Goal: Task Accomplishment & Management: Manage account settings

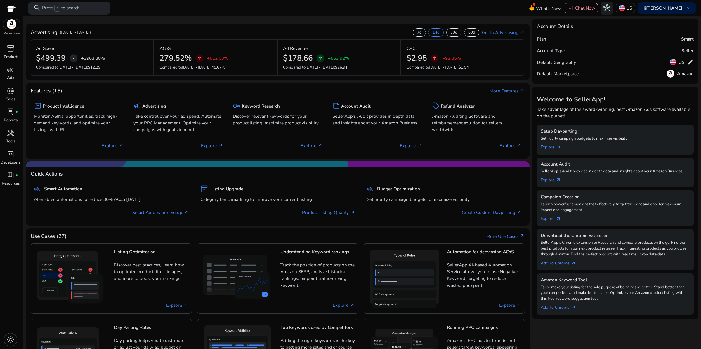
drag, startPoint x: 293, startPoint y: 246, endPoint x: 341, endPoint y: 246, distance: 48.2
click at [341, 226] on mat-card "Quick Actions campaign Smart Automation AI enabled automations to reduce 30% AC…" at bounding box center [278, 193] width 504 height 65
click at [556, 184] on link "Explore arrow_outward" at bounding box center [552, 179] width 25 height 9
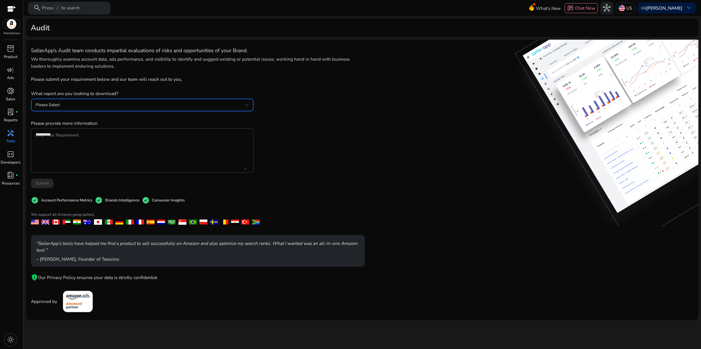
click at [100, 108] on div "Please Select" at bounding box center [141, 105] width 210 height 6
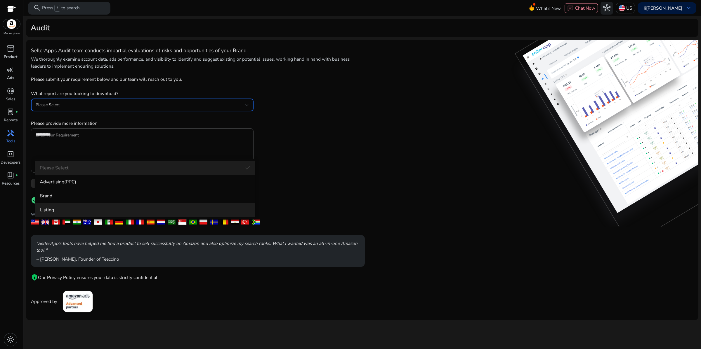
click at [61, 211] on span "Listing" at bounding box center [145, 210] width 211 height 6
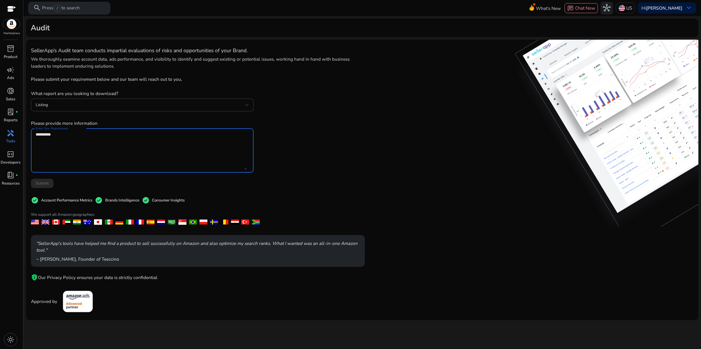
click at [86, 170] on textarea "Enter Your Requirement" at bounding box center [141, 150] width 211 height 39
click at [96, 316] on img at bounding box center [78, 301] width 36 height 27
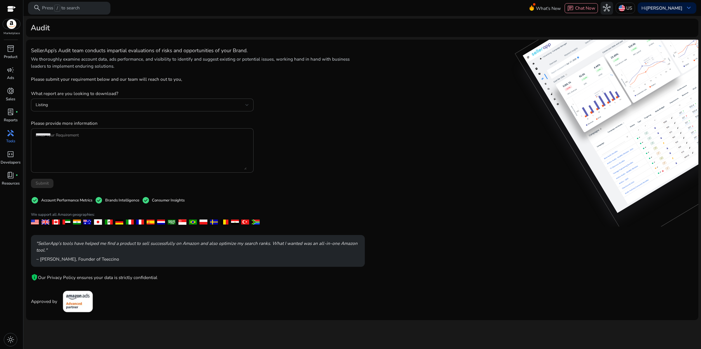
scroll to position [0, 0]
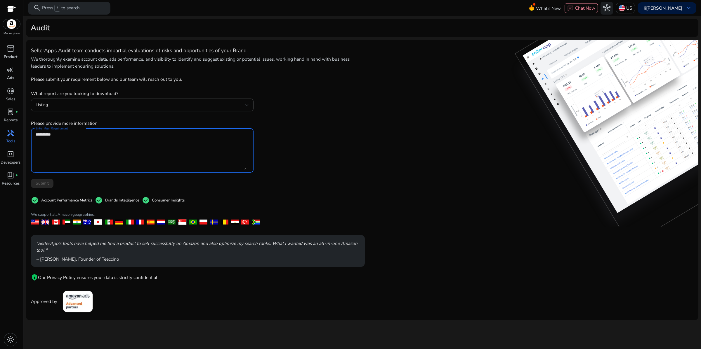
click at [99, 170] on textarea "Enter Your Requirement" at bounding box center [141, 150] width 211 height 39
click at [345, 217] on div "SellerApp’s Audit team conducts impartial evaluations of risks and opportunitie…" at bounding box center [197, 180] width 333 height 271
click at [91, 170] on textarea "Enter Your Requirement" at bounding box center [141, 150] width 211 height 39
click at [10, 158] on span "code_blocks" at bounding box center [11, 155] width 8 height 8
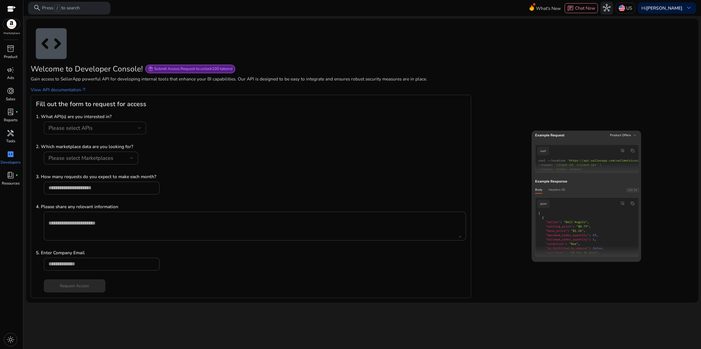
click at [129, 131] on div "Please select APIs" at bounding box center [92, 128] width 89 height 6
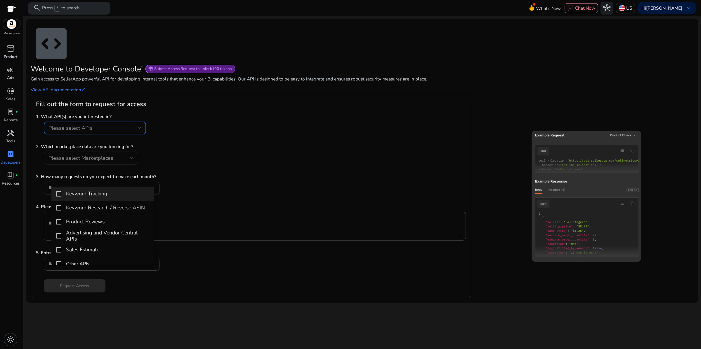
click at [311, 181] on div at bounding box center [350, 174] width 701 height 349
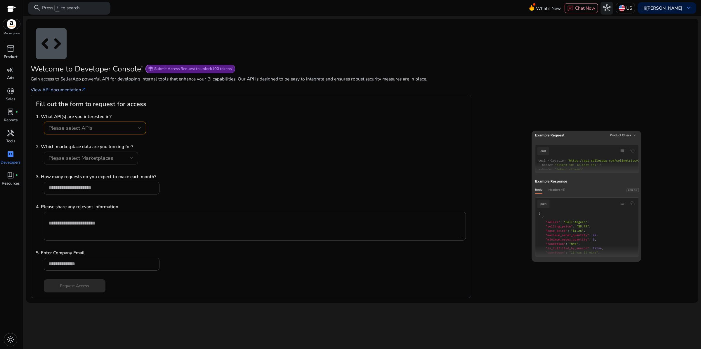
click at [86, 93] on link "View API documentation arrow_outward" at bounding box center [59, 89] width 56 height 7
click at [130, 161] on div "Please select Marketplaces" at bounding box center [89, 158] width 82 height 6
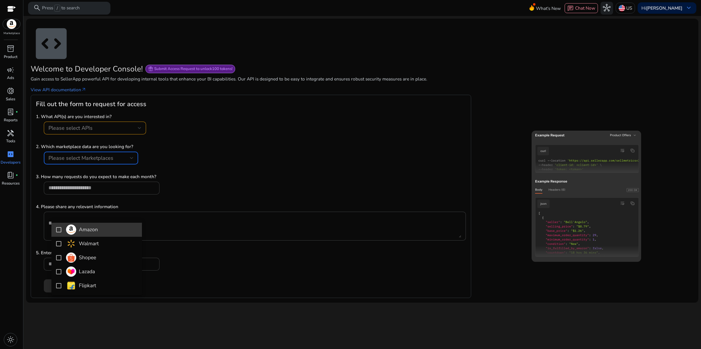
click at [98, 231] on h4 "Amazon" at bounding box center [88, 230] width 19 height 6
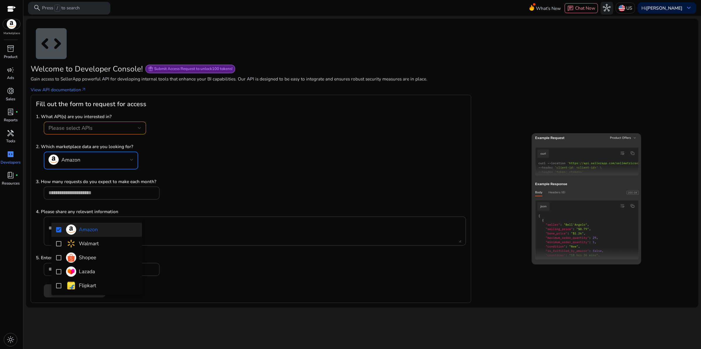
click at [338, 221] on div at bounding box center [350, 174] width 701 height 349
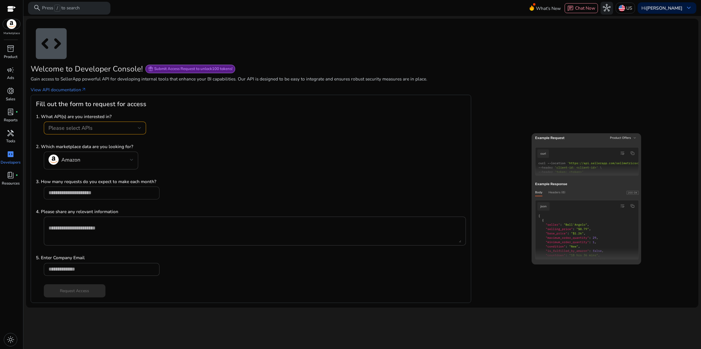
click at [124, 196] on input "number" at bounding box center [101, 193] width 106 height 6
click at [119, 243] on textarea at bounding box center [254, 231] width 413 height 23
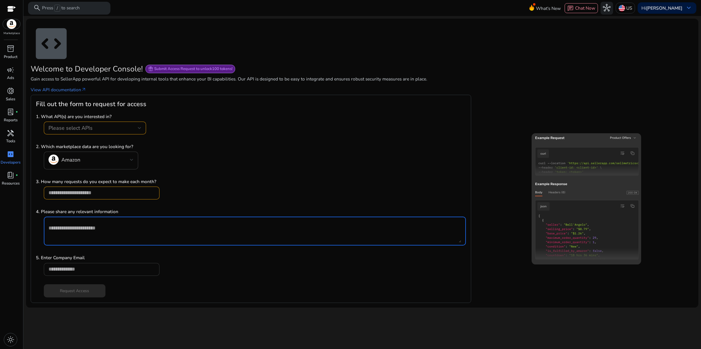
click at [138, 273] on input "email" at bounding box center [101, 269] width 106 height 6
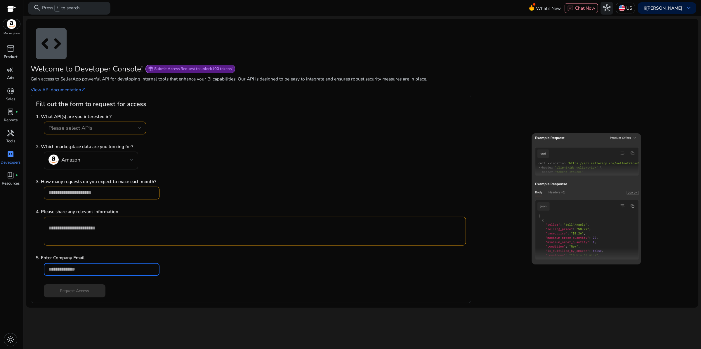
type input "**********"
click at [388, 185] on p "3. How many requests do you expect to make each month?" at bounding box center [250, 181] width 429 height 7
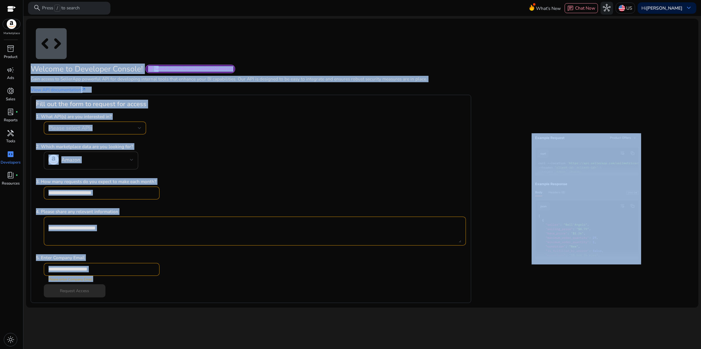
drag, startPoint x: 33, startPoint y: 45, endPoint x: 301, endPoint y: 349, distance: 405.7
click at [301, 308] on mat-card "**********" at bounding box center [362, 163] width 672 height 289
copy mat-card "Welcome to Developer Console! featured_seasonal_and_gifts Submit Access Request…"
click at [305, 141] on div "Please select APIs" at bounding box center [250, 131] width 429 height 19
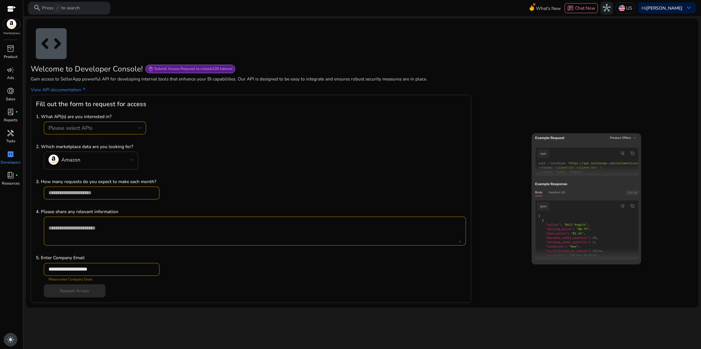
click at [9, 338] on span "light_mode" at bounding box center [11, 340] width 8 height 8
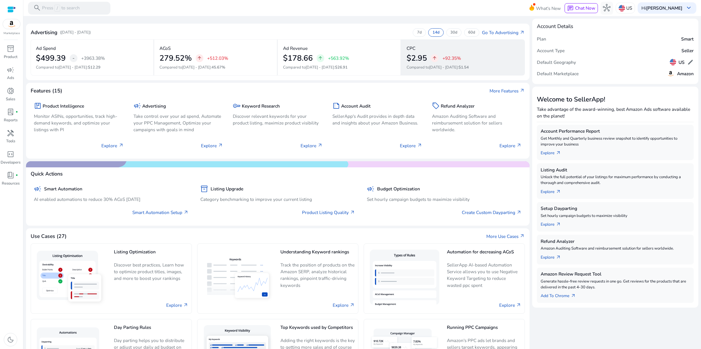
drag, startPoint x: 35, startPoint y: 47, endPoint x: 521, endPoint y: 98, distance: 488.2
click at [521, 80] on mat-card "Advertising (Aug 27, 2025 - Sep 9, 2025) 7d 14d 30d 60d Go To Advertising arrow…" at bounding box center [278, 52] width 504 height 56
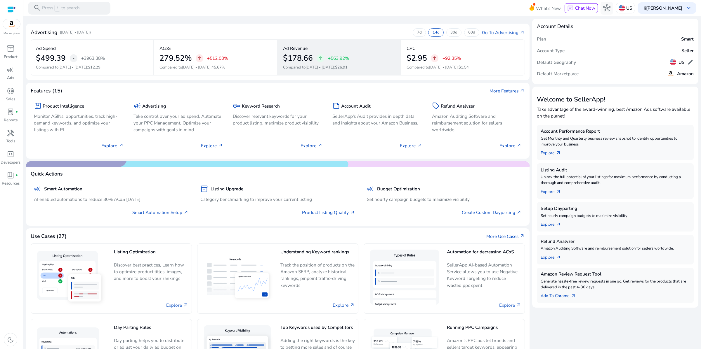
copy mat-card "(Aug 27, 2025 - Sep 9, 2025) 7d 14d 30d 60d Go To Advertising arrow_outward Ad …"
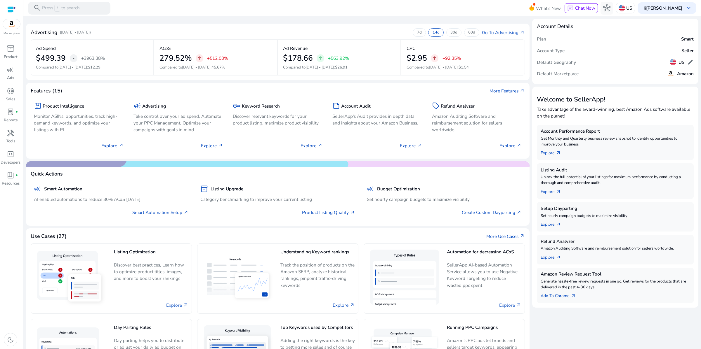
click at [212, 37] on div "Advertising (Aug 27, 2025 - Sep 9, 2025) 7d 14d 30d 60d Go To Advertising arrow…" at bounding box center [278, 33] width 494 height 11
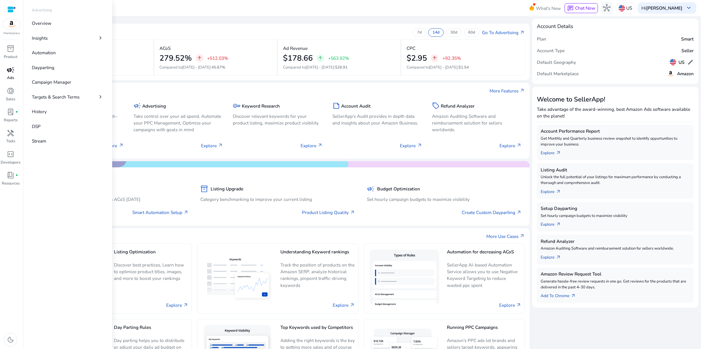
click at [9, 74] on span "campaign" at bounding box center [11, 70] width 8 height 8
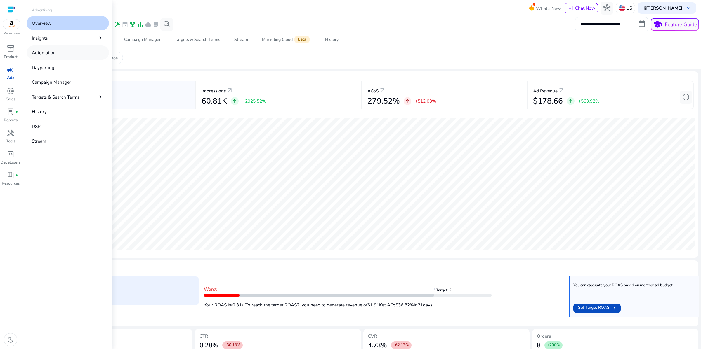
click at [56, 56] on p "Automation" at bounding box center [44, 52] width 24 height 7
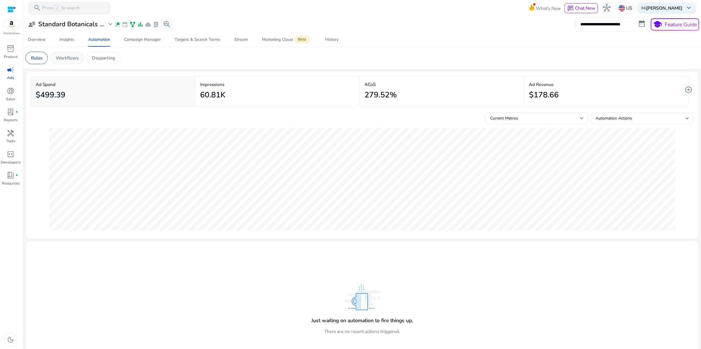
click at [79, 61] on p "Workflows" at bounding box center [67, 58] width 23 height 7
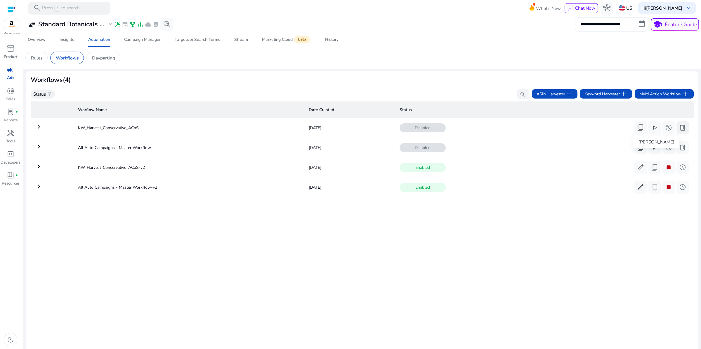
click at [679, 132] on span "delete" at bounding box center [683, 128] width 8 height 8
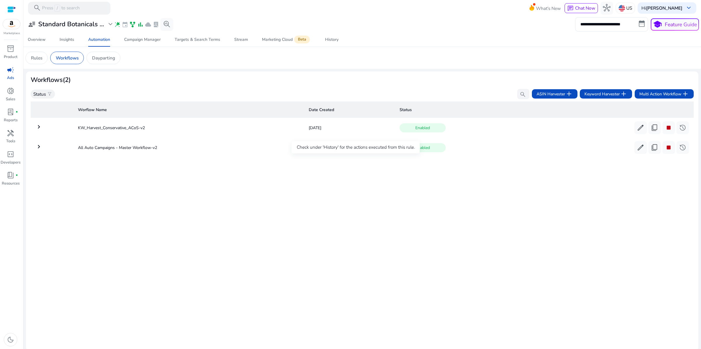
click at [399, 133] on span "Enabled" at bounding box center [422, 127] width 46 height 9
click at [636, 132] on span "edit" at bounding box center [640, 128] width 8 height 8
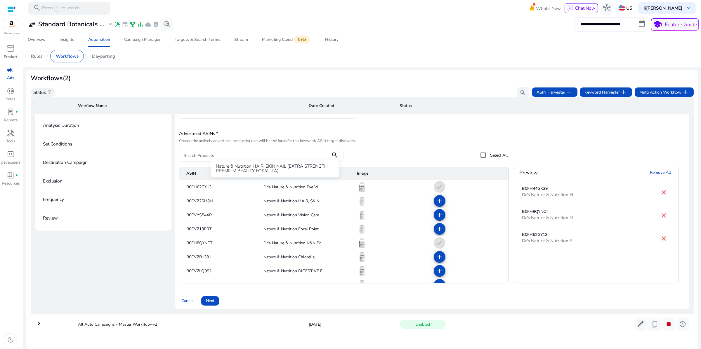
scroll to position [130, 0]
click at [214, 298] on span "Next" at bounding box center [210, 301] width 8 height 6
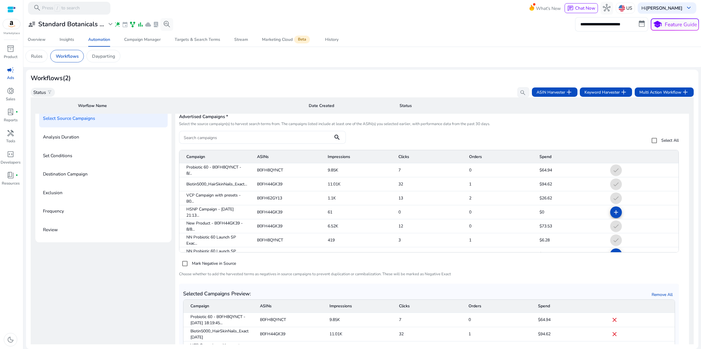
scroll to position [23, 0]
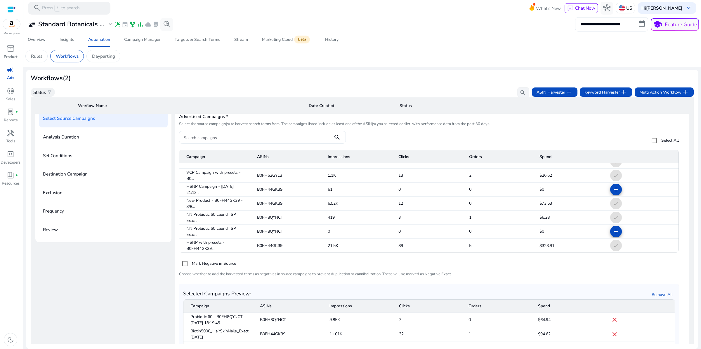
click at [355, 284] on div "Selected Campaigns Preview: Remove All Campaign ASINs Impressions Clicks Orders…" at bounding box center [429, 343] width 500 height 119
click at [696, 246] on mat-sidenav-content "**********" at bounding box center [361, 174] width 677 height 349
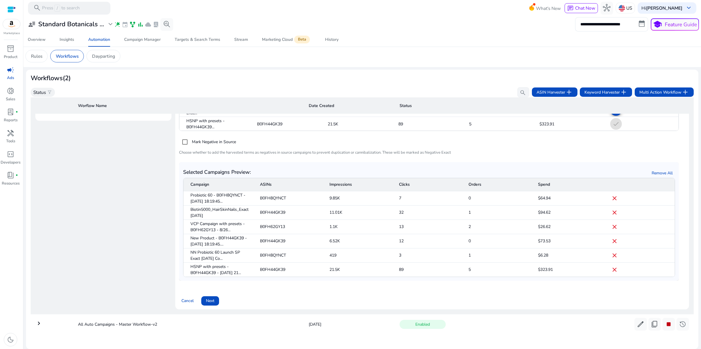
scroll to position [203, 0]
click at [219, 294] on span at bounding box center [210, 301] width 18 height 14
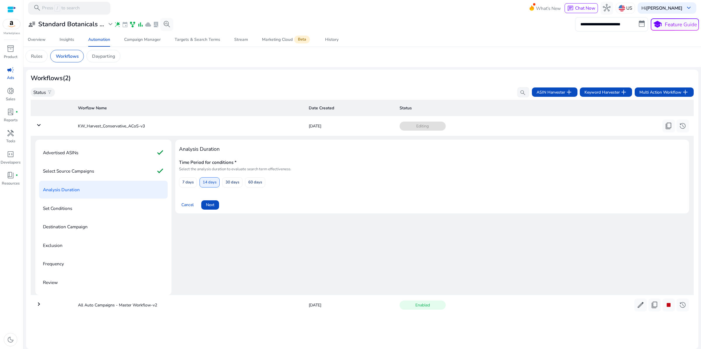
scroll to position [53, 0]
click at [216, 178] on span "14 days" at bounding box center [210, 183] width 14 height 10
click at [214, 202] on span "Next" at bounding box center [210, 205] width 8 height 6
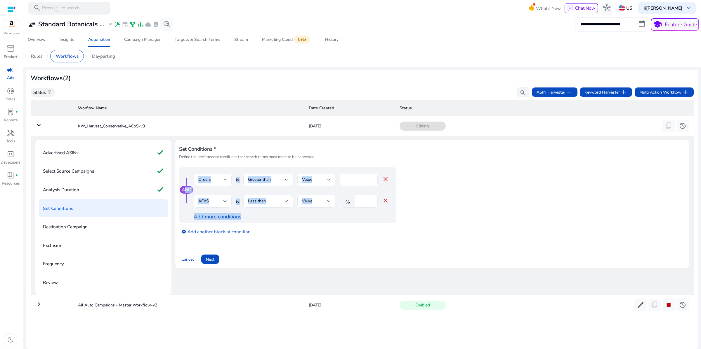
drag, startPoint x: 415, startPoint y: 195, endPoint x: 181, endPoint y: 131, distance: 243.2
click at [181, 140] on div "Set Conditions * Define the performance conditions that search terms must meet …" at bounding box center [432, 204] width 514 height 128
click at [298, 146] on h4 "Set Conditions *" at bounding box center [432, 149] width 506 height 6
drag, startPoint x: 185, startPoint y: 137, endPoint x: 293, endPoint y: 265, distance: 167.1
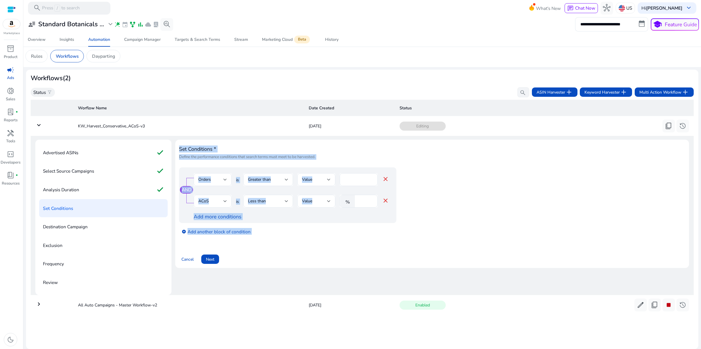
click at [293, 265] on div "Set Conditions * Define the performance conditions that search terms must meet …" at bounding box center [432, 204] width 514 height 128
copy tbody "Set Conditions * Define the performance conditions that search terms must meet …"
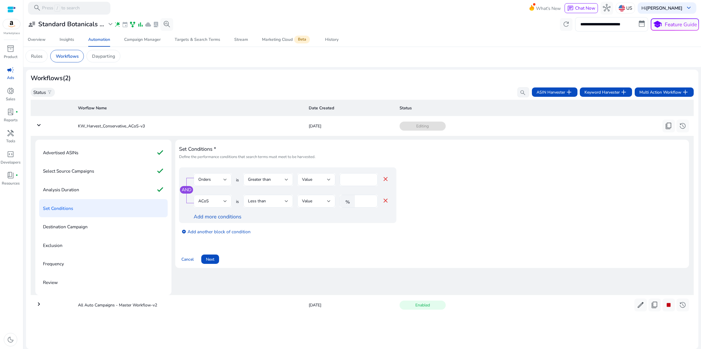
click at [502, 206] on app-ppc-editable-conditions "AND Orders is Greater than Value * close ACoS is Less than Value % ** close Add…" at bounding box center [432, 204] width 506 height 72
click at [359, 177] on input "*" at bounding box center [358, 180] width 29 height 6
type input "*"
click at [490, 196] on app-ppc-editable-conditions "AND Orders is Greater than Value * close ACoS is Less than Value % ** close Add…" at bounding box center [432, 204] width 506 height 72
drag, startPoint x: 368, startPoint y: 199, endPoint x: 384, endPoint y: 212, distance: 20.3
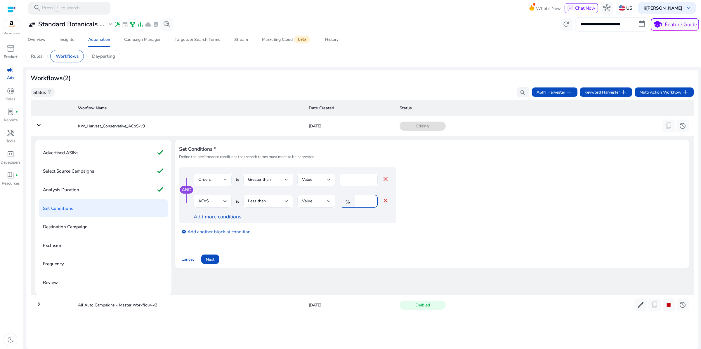
click at [368, 199] on input "**" at bounding box center [365, 201] width 15 height 6
type input "*"
type input "**"
click at [485, 221] on app-ppc-editable-conditions "AND Orders is Greater than Value * close ACoS is Less than Value % ** close Add…" at bounding box center [432, 204] width 506 height 72
click at [241, 217] on link "Add more conditions" at bounding box center [218, 216] width 48 height 7
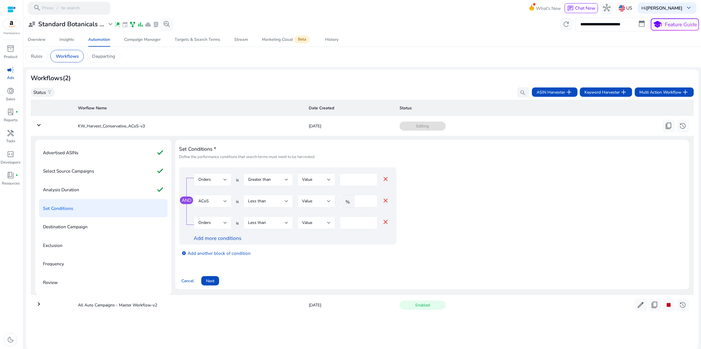
click at [227, 225] on div at bounding box center [225, 223] width 4 height 7
drag, startPoint x: 203, startPoint y: 232, endPoint x: 211, endPoint y: 308, distance: 76.6
click at [211, 308] on div "Bid Impressions Clicks Orders Spends Sales ACoS ROAS CTR CVR CPC CPC/Bid Curren…" at bounding box center [219, 270] width 38 height 80
click at [214, 240] on span "Bid" at bounding box center [219, 239] width 29 height 6
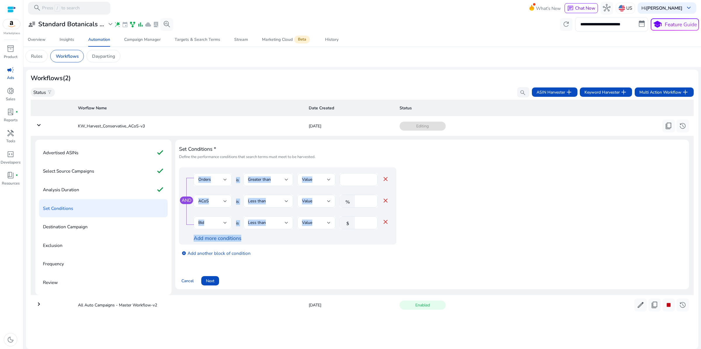
drag, startPoint x: 399, startPoint y: 243, endPoint x: 193, endPoint y: 172, distance: 218.8
click at [193, 172] on div "AND Orders is Greater than Value * close ACoS is Less than Value % ** close Bid…" at bounding box center [287, 206] width 217 height 77
copy div "Orders is Greater than Value close ACoS is Less than Value % close Bid is Less …"
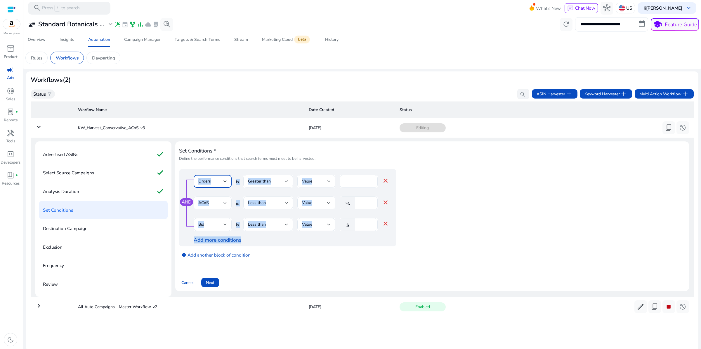
scroll to position [29, 0]
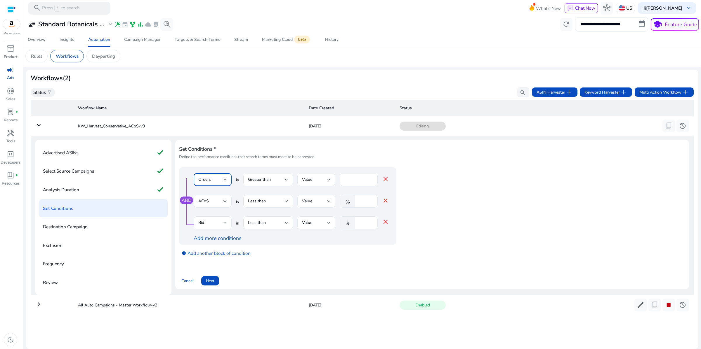
click at [351, 295] on div "Set Conditions * Define the performance conditions that search terms must meet …" at bounding box center [432, 217] width 514 height 155
click at [227, 225] on div at bounding box center [225, 223] width 4 height 7
click at [530, 267] on div at bounding box center [350, 174] width 701 height 349
click at [396, 224] on div "AND Orders is Greater than Value * close ACoS is Less than Value % ** close Bid…" at bounding box center [287, 206] width 217 height 77
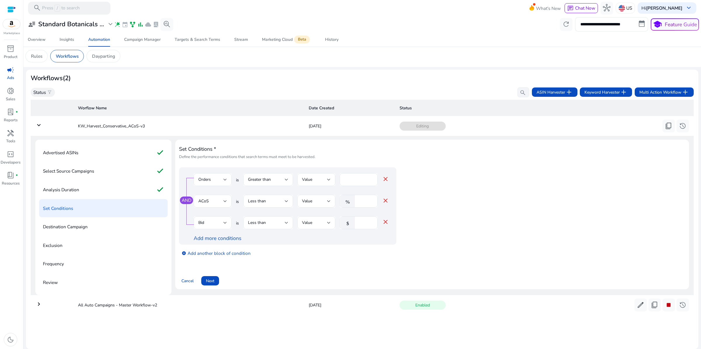
click at [389, 224] on mat-icon "close" at bounding box center [385, 222] width 7 height 7
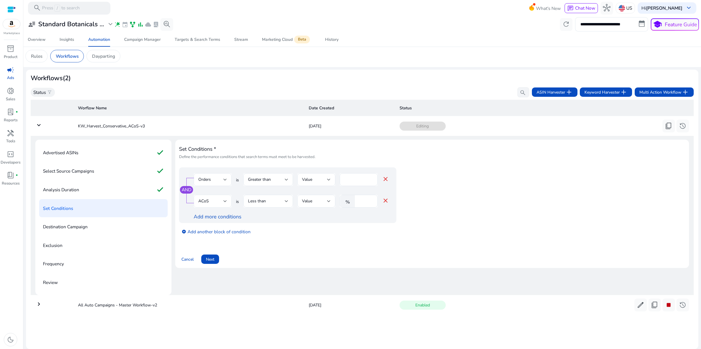
click at [227, 200] on div at bounding box center [225, 201] width 4 height 2
click at [506, 312] on div at bounding box center [350, 174] width 701 height 349
click at [230, 218] on link "Add more conditions" at bounding box center [218, 216] width 48 height 7
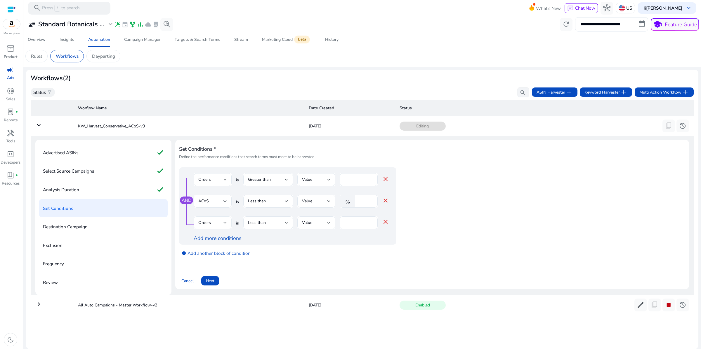
click at [227, 224] on div at bounding box center [225, 223] width 4 height 2
click at [218, 284] on span "Spends" at bounding box center [219, 286] width 29 height 6
click at [331, 222] on div at bounding box center [329, 223] width 4 height 7
click at [390, 288] on div at bounding box center [350, 174] width 701 height 349
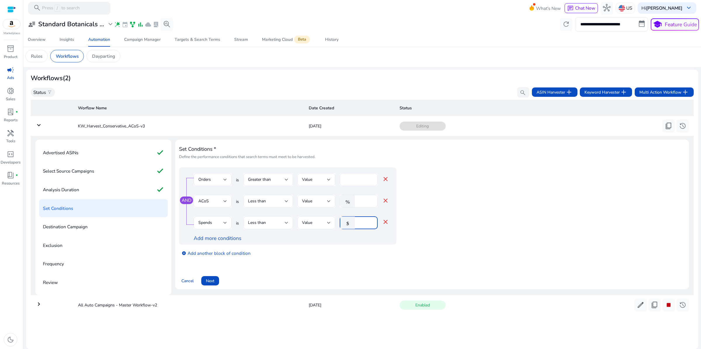
click at [366, 226] on input "*" at bounding box center [365, 223] width 15 height 6
type input "**"
click at [540, 241] on app-ppc-editable-conditions "AND Orders is Greater than Value * close ACoS is Less than Value % ** close Spe…" at bounding box center [432, 215] width 506 height 94
drag, startPoint x: 191, startPoint y: 164, endPoint x: 375, endPoint y: 232, distance: 196.0
click at [375, 232] on div "AND Orders is Greater than Value * close ACoS is Less than Value % ** close Spe…" at bounding box center [287, 206] width 217 height 77
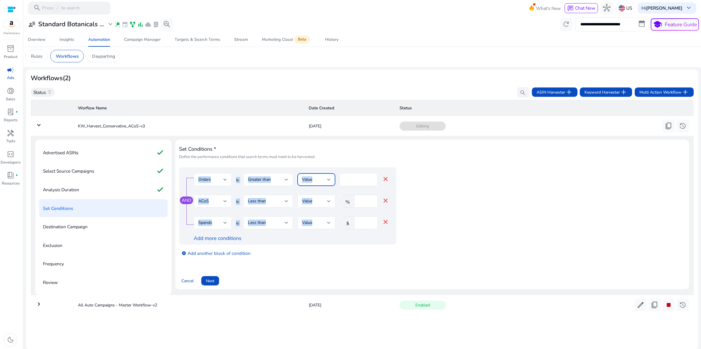
copy div "Orders is Greater than Value close ACoS is Less than Value % close Spends is Le…"
click at [557, 220] on app-ppc-editable-conditions "AND Orders is Greater than Value * close ACoS is Less than Value % ** close Spe…" at bounding box center [432, 215] width 506 height 94
click at [389, 222] on mat-icon "close" at bounding box center [385, 222] width 7 height 7
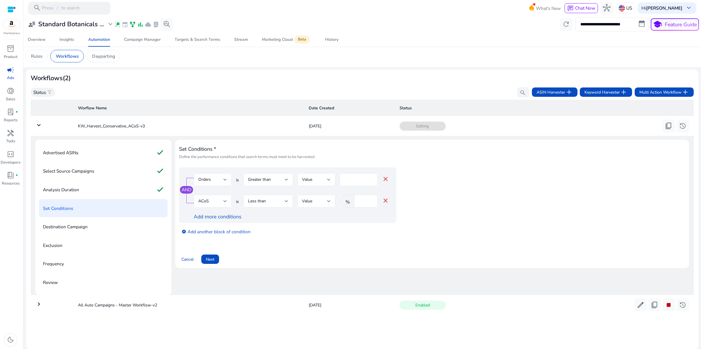
click at [509, 222] on app-ppc-editable-conditions "AND Orders is Greater than Value * close ACoS is Less than Value % ** close Add…" at bounding box center [432, 204] width 506 height 72
click at [370, 198] on input "**" at bounding box center [365, 201] width 15 height 6
type input "*"
type input "**"
click at [500, 217] on app-ppc-editable-conditions "AND Orders is Greater than Value * close ACoS is Less than Value % ** close Add…" at bounding box center [432, 204] width 506 height 72
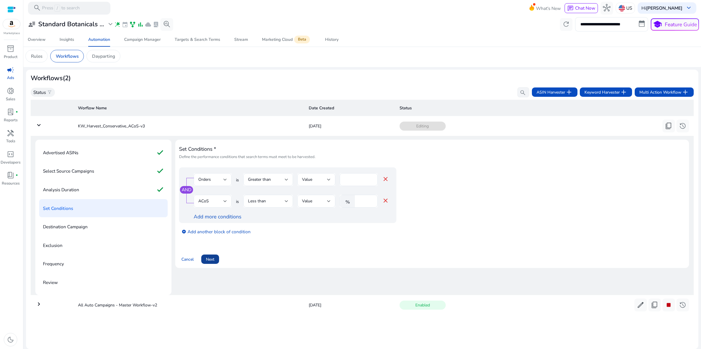
click at [218, 267] on span at bounding box center [210, 260] width 18 height 14
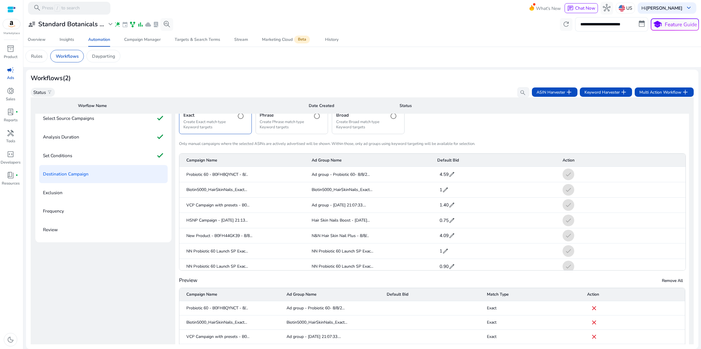
scroll to position [29, 0]
click at [455, 178] on span "edit" at bounding box center [451, 174] width 6 height 6
click at [454, 178] on span "check" at bounding box center [457, 174] width 7 height 7
click at [455, 178] on span "edit" at bounding box center [451, 174] width 6 height 6
click at [454, 178] on span "check" at bounding box center [457, 174] width 7 height 7
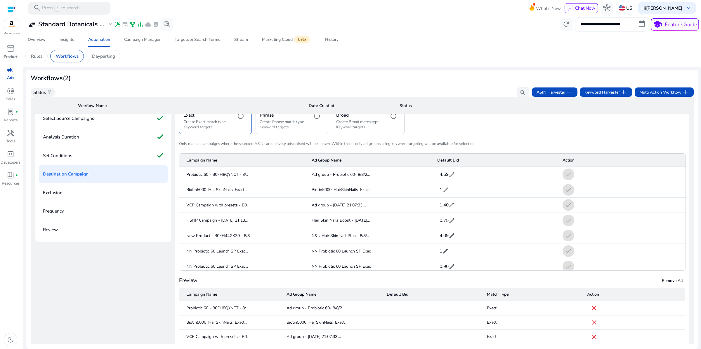
click at [455, 178] on span "edit" at bounding box center [451, 174] width 6 height 6
click at [461, 178] on span "close" at bounding box center [464, 174] width 7 height 7
click at [455, 178] on span "edit" at bounding box center [451, 174] width 6 height 6
click at [454, 178] on span "check" at bounding box center [457, 174] width 7 height 7
click at [443, 178] on span "4.59" at bounding box center [443, 174] width 9 height 6
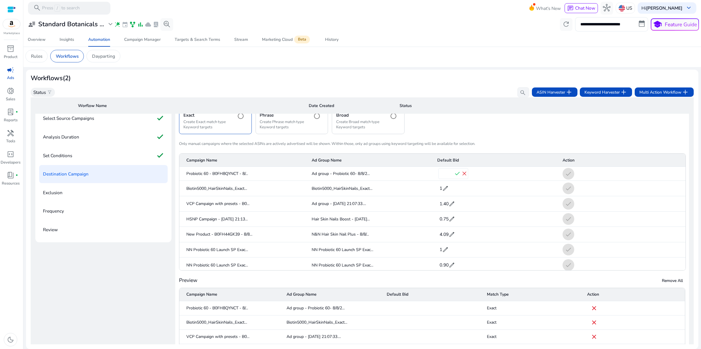
click at [440, 179] on input "****" at bounding box center [446, 173] width 15 height 9
click at [443, 179] on input "****" at bounding box center [446, 173] width 15 height 9
click at [461, 178] on span "close" at bounding box center [464, 174] width 7 height 7
click at [562, 182] on mat-cell "check" at bounding box center [622, 174] width 128 height 15
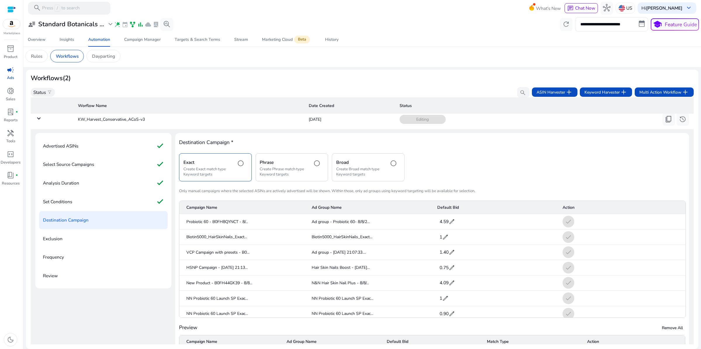
scroll to position [0, 0]
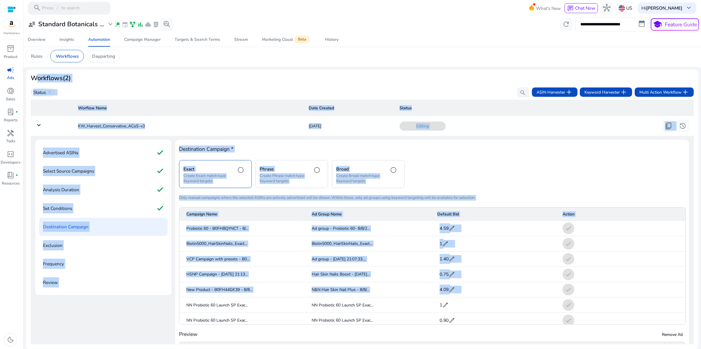
drag, startPoint x: 33, startPoint y: 67, endPoint x: 606, endPoint y: 349, distance: 638.8
click at [606, 349] on mat-sidenav-content "**********" at bounding box center [361, 174] width 677 height 349
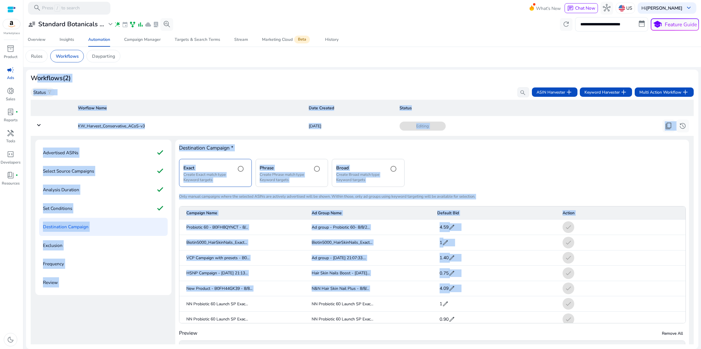
scroll to position [111, 0]
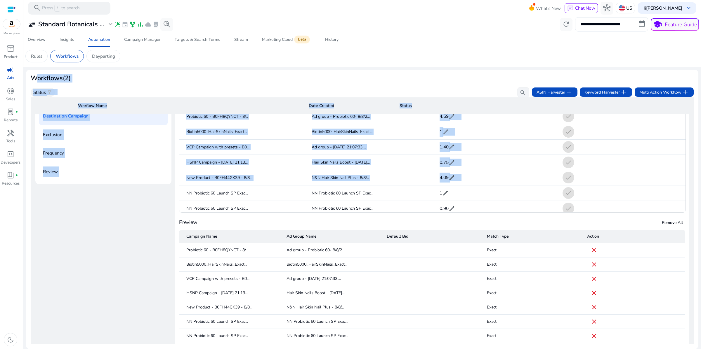
click at [225, 87] on div "Status filter_alt search ASIN Harvester add Keyword Harvester add Multi Action …" at bounding box center [362, 92] width 663 height 11
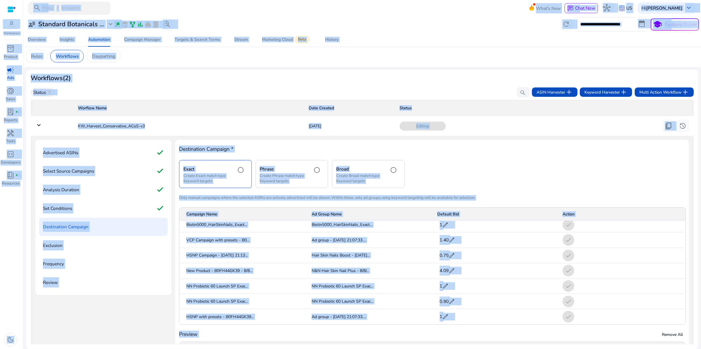
scroll to position [0, 0]
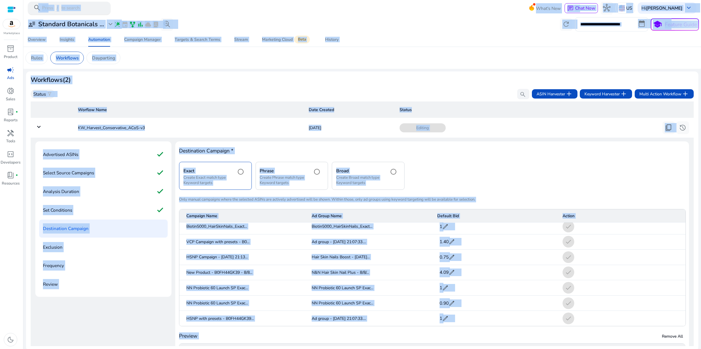
drag, startPoint x: 646, startPoint y: 283, endPoint x: 42, endPoint y: 7, distance: 664.6
click at [42, 7] on mat-sidenav-content "**********" at bounding box center [361, 174] width 677 height 349
copy mat-sidenav-content "rch Press / to search What's New chat Chat Now hub US Hi Biswajit Mukherjee key…"
click at [570, 204] on div "Destination Campaign * Exact Create Exact match type Keyword targets Phrase Cre…" at bounding box center [432, 304] width 506 height 316
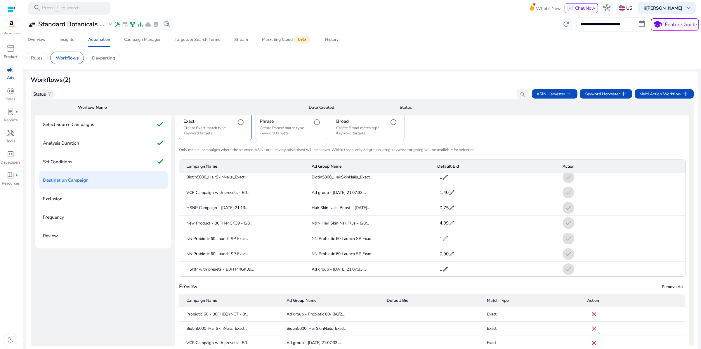
scroll to position [38, 0]
drag, startPoint x: 694, startPoint y: 255, endPoint x: 697, endPoint y: 308, distance: 52.6
click at [697, 308] on mat-sidenav-content "**********" at bounding box center [361, 174] width 677 height 349
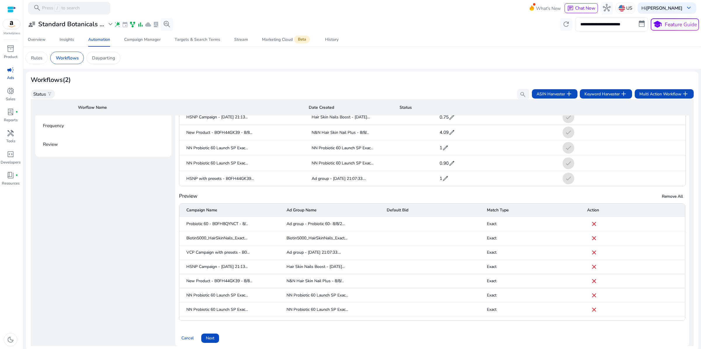
scroll to position [140, 0]
click at [455, 136] on span "edit" at bounding box center [451, 133] width 6 height 6
click at [442, 139] on input "****" at bounding box center [446, 133] width 15 height 9
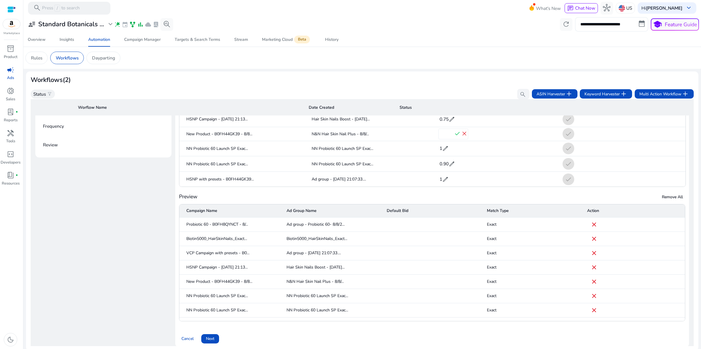
click at [461, 138] on span "close" at bounding box center [464, 134] width 7 height 7
click at [444, 136] on span "4.09" at bounding box center [443, 133] width 9 height 6
click at [454, 138] on span "check" at bounding box center [457, 134] width 7 height 7
click at [455, 136] on span "edit" at bounding box center [451, 133] width 6 height 6
click at [440, 139] on input "****" at bounding box center [446, 133] width 15 height 9
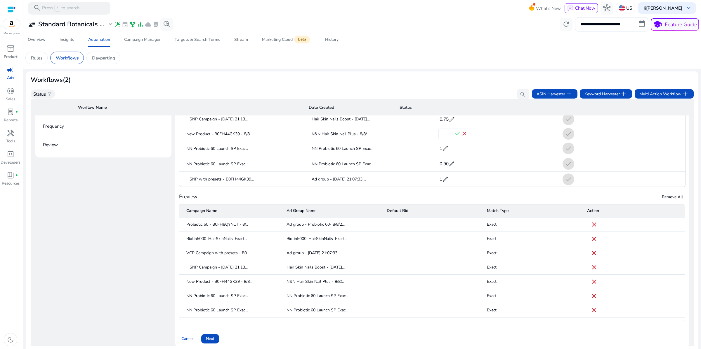
type input "****"
click at [454, 138] on span "check" at bounding box center [457, 134] width 7 height 7
click at [455, 94] on span "edit" at bounding box center [451, 91] width 6 height 6
click at [444, 95] on input "****" at bounding box center [446, 90] width 15 height 9
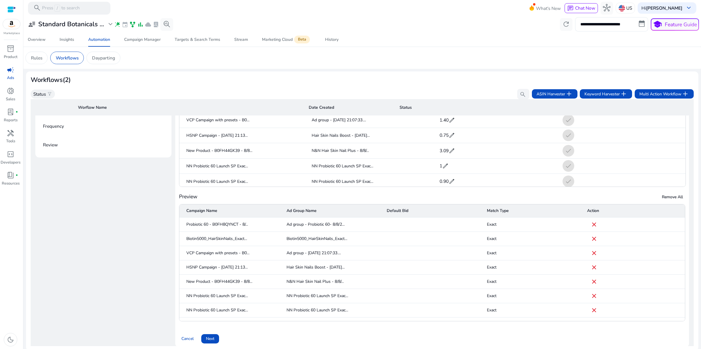
click at [443, 95] on input "****" at bounding box center [446, 90] width 15 height 9
type input "****"
click at [454, 94] on span "check" at bounding box center [457, 90] width 7 height 7
click at [455, 64] on app-sa-custom-tab "Rules Workflows Dayparting" at bounding box center [361, 58] width 673 height 13
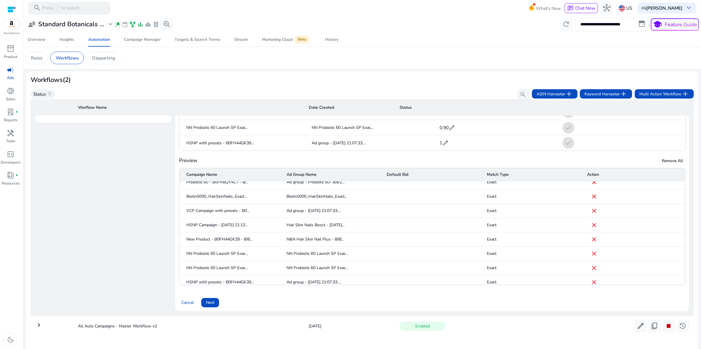
scroll to position [10, 0]
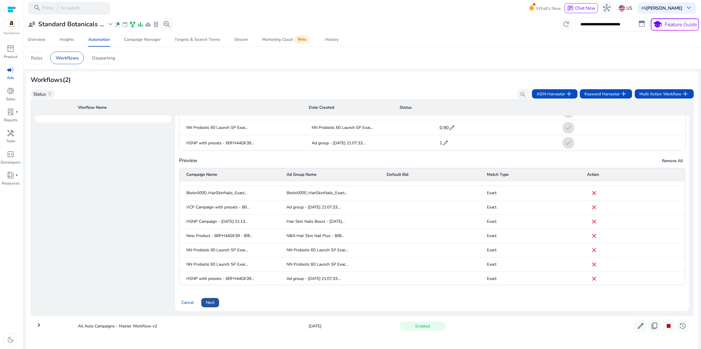
click at [218, 304] on span at bounding box center [210, 303] width 18 height 14
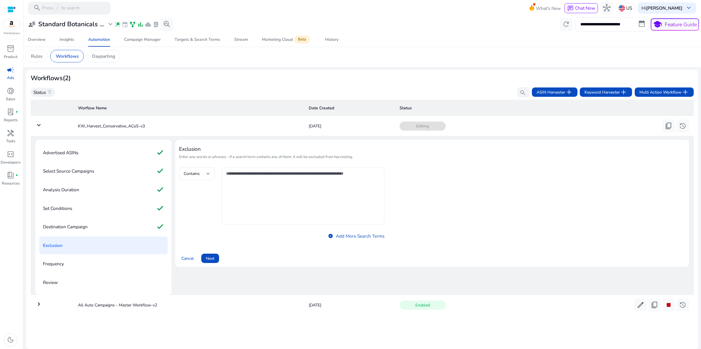
scroll to position [85, 0]
click at [214, 256] on span "Next" at bounding box center [210, 259] width 8 height 6
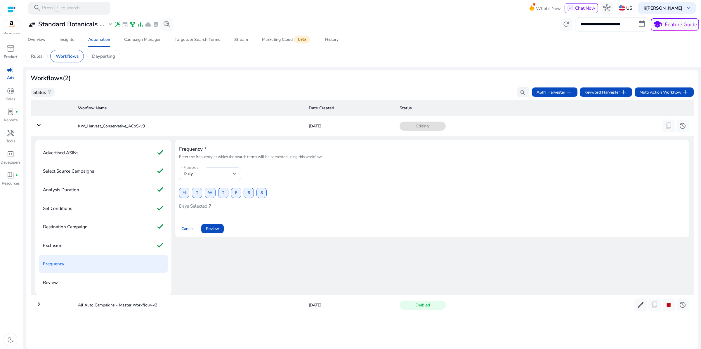
scroll to position [53, 0]
click at [186, 188] on span "M" at bounding box center [183, 193] width 3 height 10
click at [202, 186] on span at bounding box center [197, 193] width 10 height 14
click at [212, 188] on span "W" at bounding box center [210, 193] width 4 height 10
click at [224, 188] on span "T" at bounding box center [223, 193] width 2 height 10
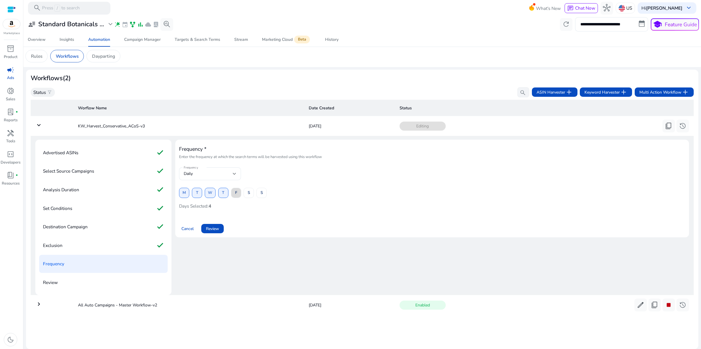
click at [241, 186] on span at bounding box center [236, 193] width 10 height 14
click at [271, 188] on div "M T W T F S S" at bounding box center [432, 193] width 506 height 10
click at [253, 186] on span at bounding box center [249, 193] width 10 height 14
click at [263, 188] on span "S" at bounding box center [261, 193] width 2 height 10
click at [219, 226] on span "Review" at bounding box center [212, 229] width 13 height 6
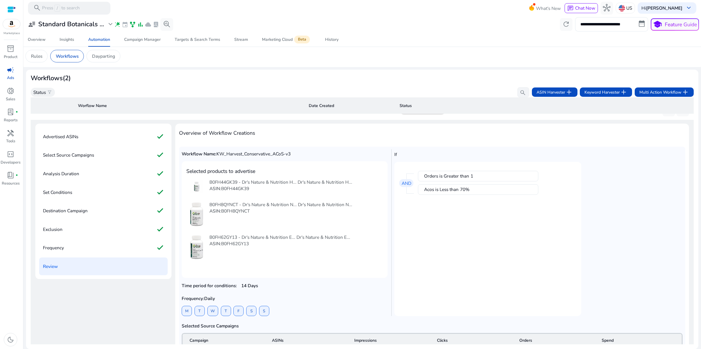
scroll to position [0, 0]
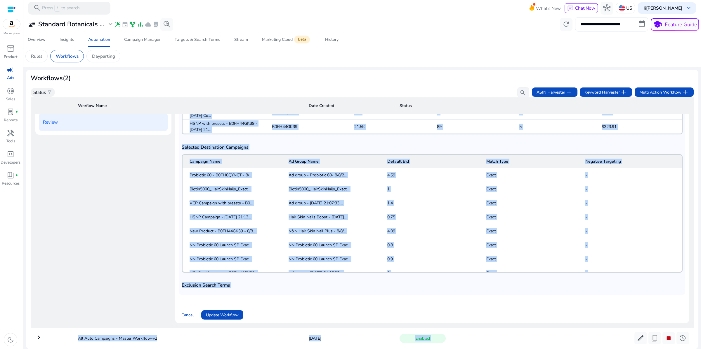
scroll to position [203, 0]
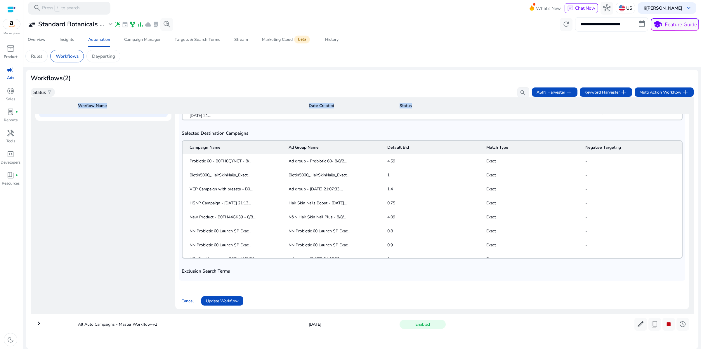
drag, startPoint x: 187, startPoint y: 165, endPoint x: 510, endPoint y: 334, distance: 364.2
click at [515, 349] on mat-card "Workflows (2) Status filter_alt search ASIN Harvester add Keyword Harvester add…" at bounding box center [362, 210] width 672 height 280
copy table "Worflow Name Date Created Status keyboard_arrow_down KW_Harvest_Conservative_AC…"
click at [499, 267] on div "Exclusion Search Terms" at bounding box center [432, 273] width 501 height 12
click at [589, 88] on span "Keyword Harvester add" at bounding box center [605, 92] width 43 height 8
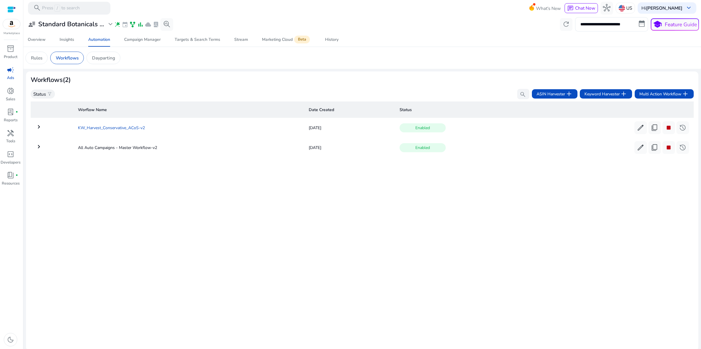
click at [78, 135] on td "KW_Harvest_Conservative_ACoS-v2" at bounding box center [188, 127] width 231 height 15
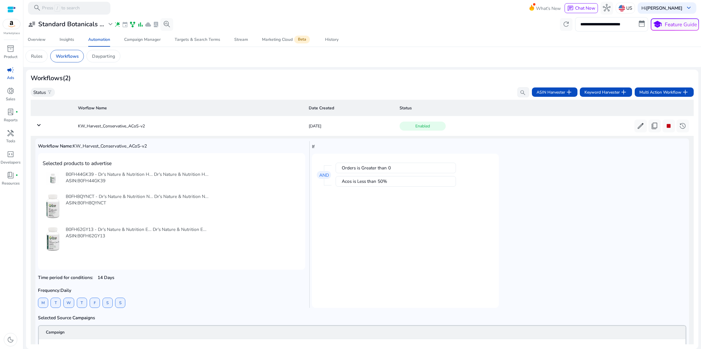
scroll to position [29, 0]
drag, startPoint x: 94, startPoint y: 161, endPoint x: 211, endPoint y: 163, distance: 116.5
click at [211, 149] on h5 "Workflow Name: KW_Harvest_Conservative_ACoS-v2" at bounding box center [171, 146] width 267 height 5
copy span "KW_Harvest_Conservative_ACoS-v2"
click at [499, 244] on mat-card "Orders is Greater than 0 Acos is Less than 50% AND" at bounding box center [405, 231] width 187 height 154
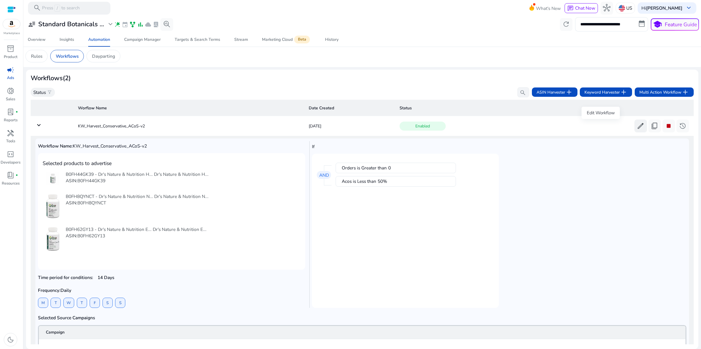
click at [636, 130] on span "edit" at bounding box center [640, 126] width 8 height 8
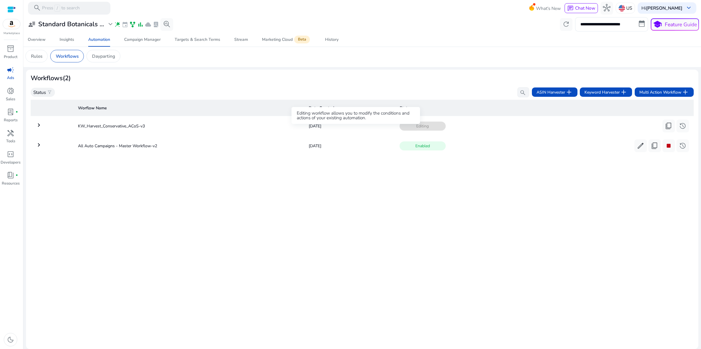
click at [399, 131] on span "Editing" at bounding box center [422, 126] width 46 height 9
click at [137, 131] on td "KW_Harvest_Conservative_ACoS-v3" at bounding box center [188, 126] width 231 height 15
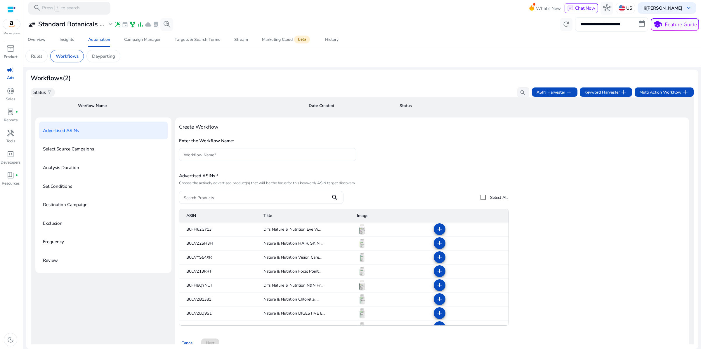
scroll to position [24, 0]
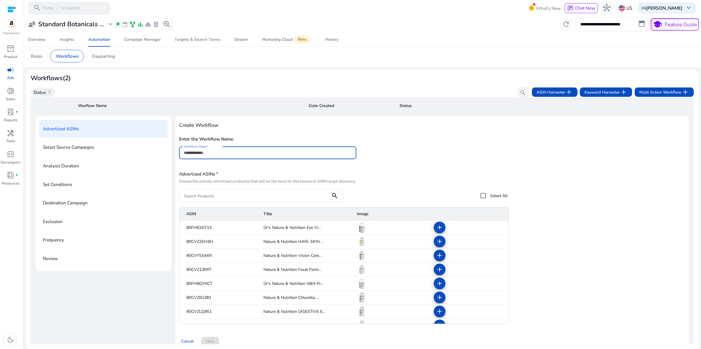
click at [225, 156] on input "Workflow Name" at bounding box center [268, 153] width 168 height 6
paste input "**********"
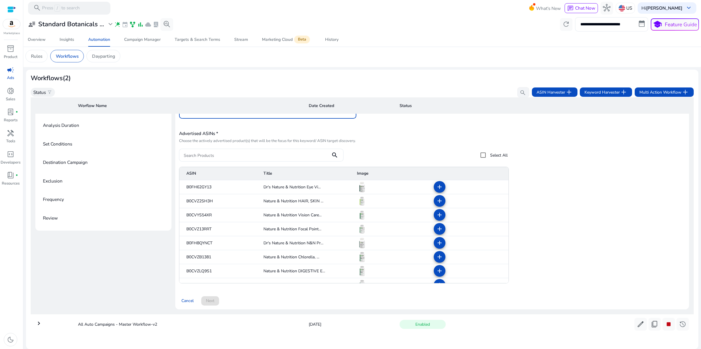
scroll to position [13, 0]
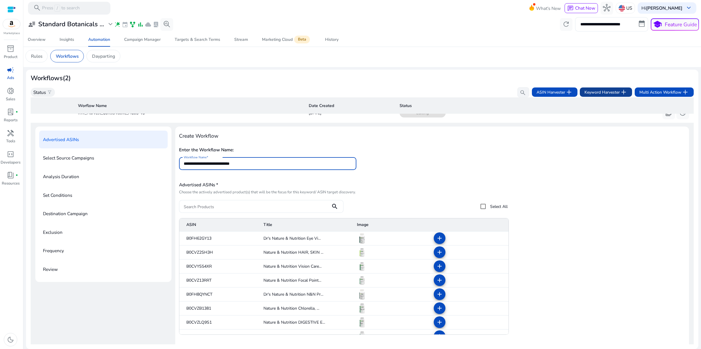
type input "**********"
click at [590, 88] on span "Keyword Harvester add" at bounding box center [605, 92] width 43 height 8
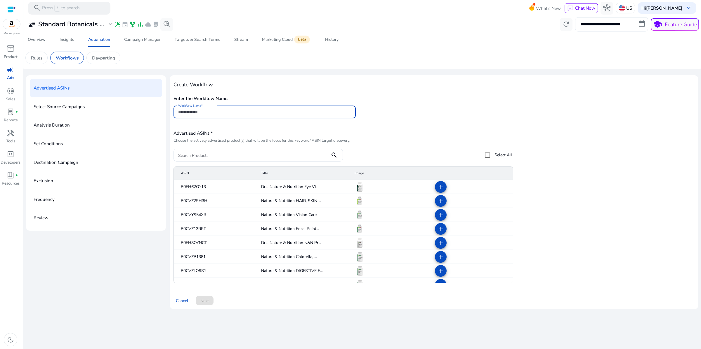
click at [211, 115] on input "Workflow Name" at bounding box center [264, 112] width 173 height 6
type input "**********"
click at [463, 163] on div "**********" at bounding box center [433, 184] width 521 height 210
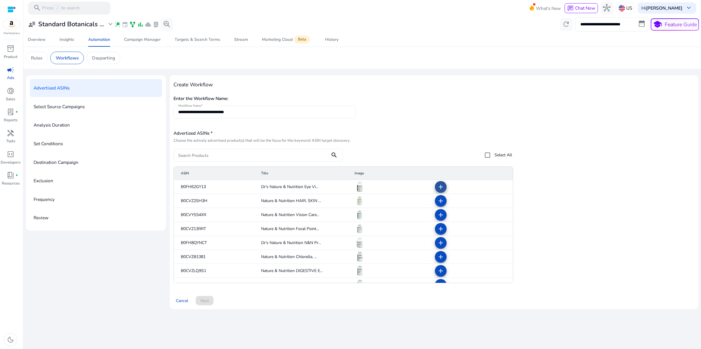
click at [442, 194] on span at bounding box center [441, 187] width 14 height 14
click at [437, 247] on mat-icon "add" at bounding box center [440, 243] width 7 height 7
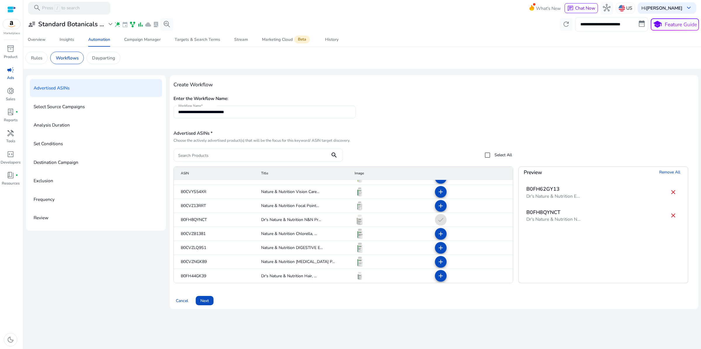
scroll to position [37, 0]
click at [439, 280] on mat-icon "add" at bounding box center [440, 276] width 7 height 7
click at [211, 308] on span at bounding box center [205, 301] width 18 height 14
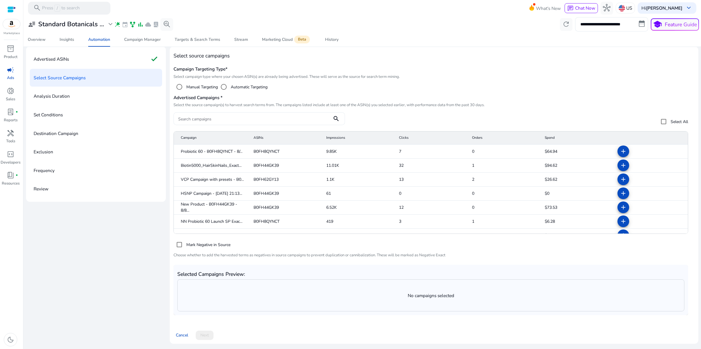
scroll to position [18, 0]
click at [620, 162] on mat-icon "add" at bounding box center [623, 165] width 7 height 7
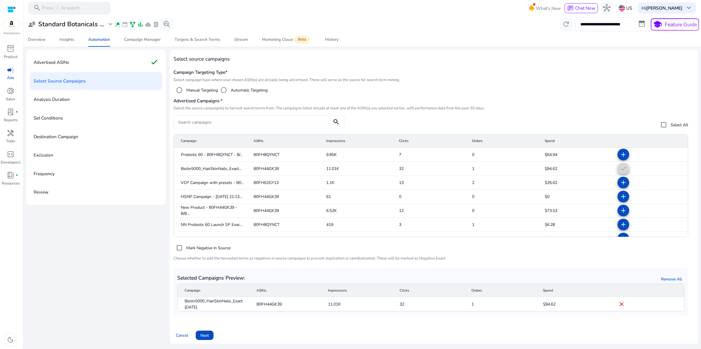
scroll to position [8, 0]
click at [620, 185] on mat-icon "add" at bounding box center [623, 182] width 7 height 7
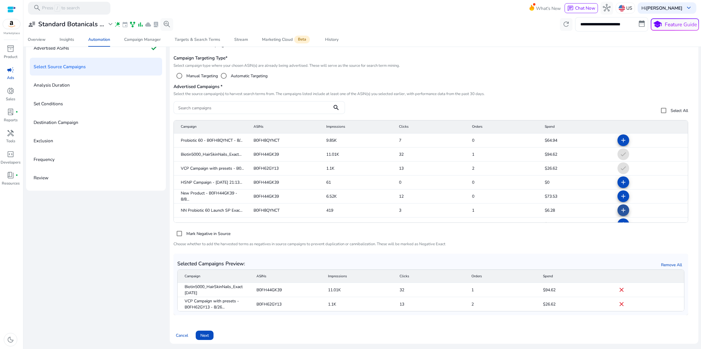
click at [620, 214] on mat-icon "add" at bounding box center [623, 210] width 7 height 7
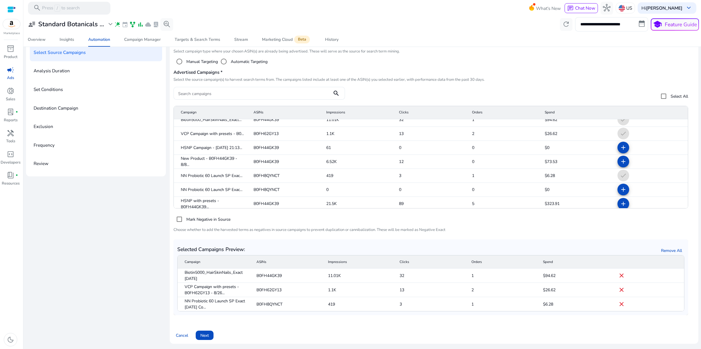
scroll to position [23, 0]
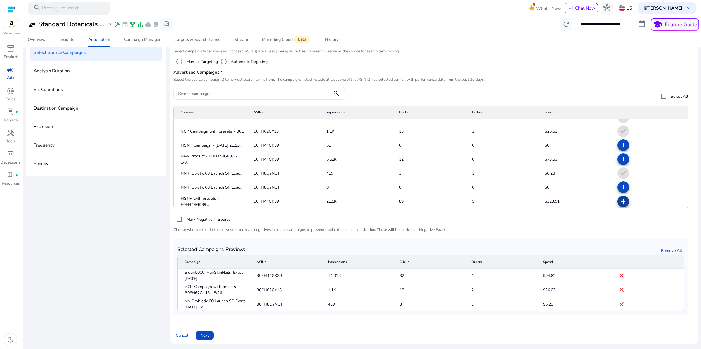
click at [620, 205] on mat-icon "add" at bounding box center [623, 201] width 7 height 7
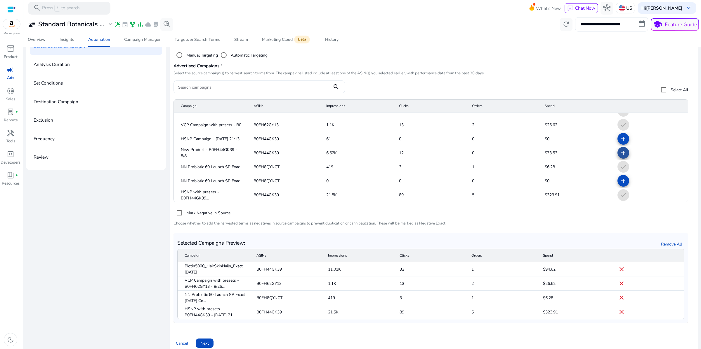
click at [620, 156] on mat-icon "add" at bounding box center [623, 152] width 7 height 7
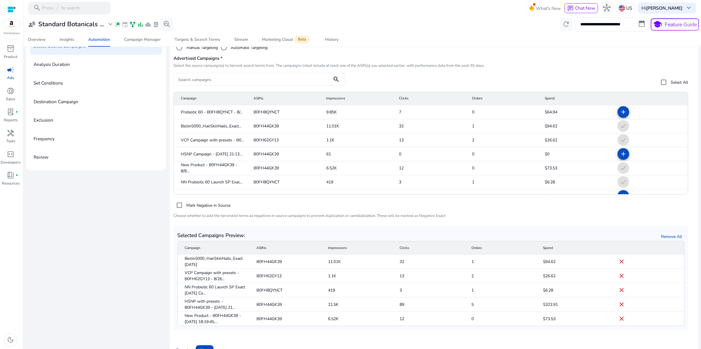
scroll to position [0, 0]
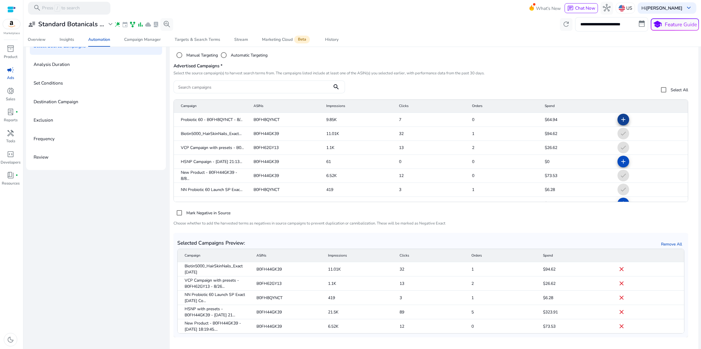
click at [620, 123] on mat-icon "add" at bounding box center [623, 119] width 7 height 7
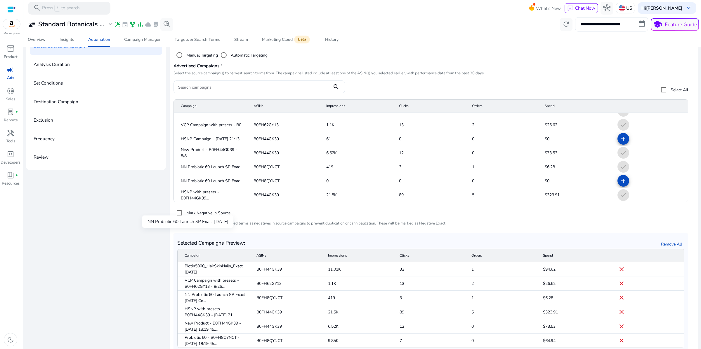
scroll to position [23, 0]
click at [119, 306] on div "Advertised ASINs check Select Source Campaigns Analysis Duration Set Conditions…" at bounding box center [362, 189] width 672 height 349
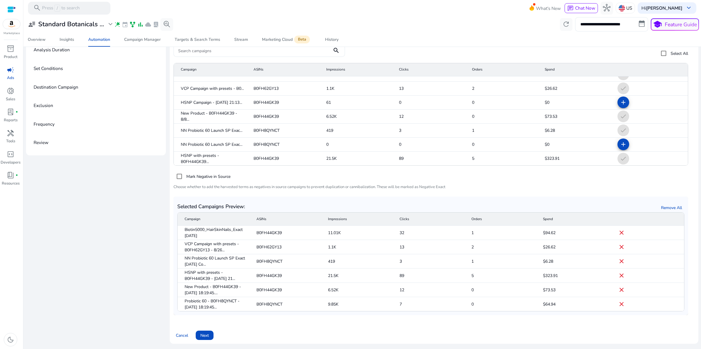
scroll to position [93, 0]
click at [209, 333] on span "Next" at bounding box center [204, 336] width 8 height 6
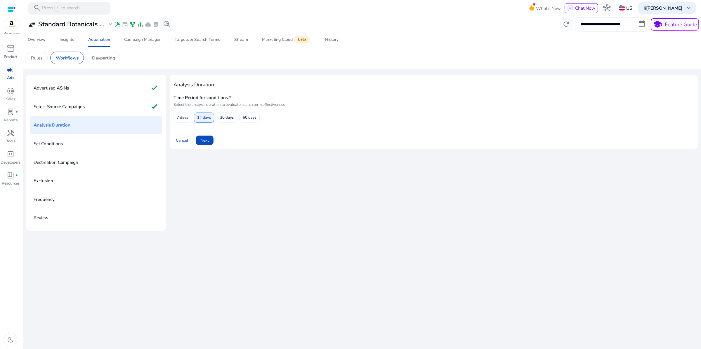
scroll to position [0, 0]
click at [211, 123] on span "14 days" at bounding box center [204, 118] width 14 height 10
click at [209, 144] on span "Next" at bounding box center [204, 141] width 8 height 6
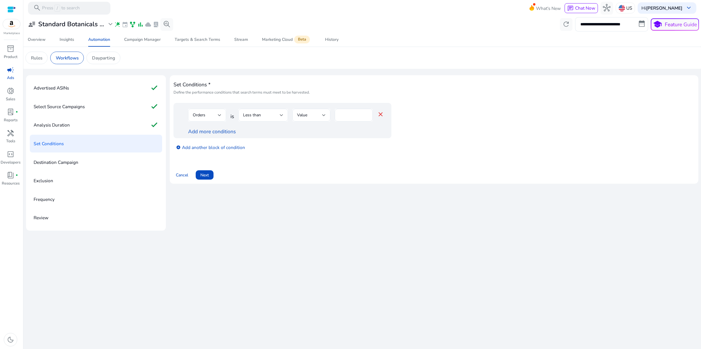
click at [221, 116] on div at bounding box center [220, 115] width 4 height 2
click at [227, 146] on div at bounding box center [350, 174] width 701 height 349
click at [355, 119] on input "*" at bounding box center [353, 115] width 29 height 6
type input "*"
click at [283, 116] on div at bounding box center [282, 115] width 4 height 2
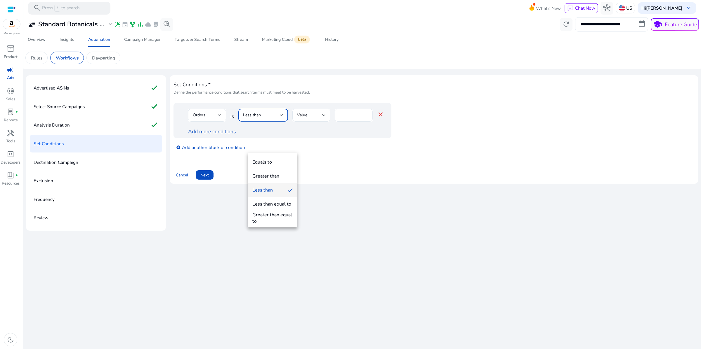
click at [270, 178] on div "Greater than" at bounding box center [265, 176] width 27 height 6
click at [229, 135] on link "Add more conditions" at bounding box center [212, 131] width 48 height 7
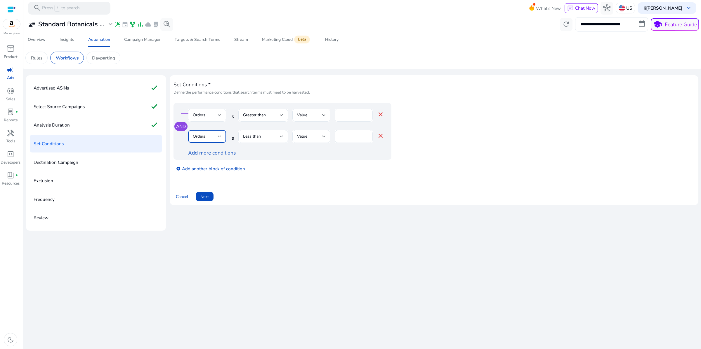
click at [221, 140] on div at bounding box center [220, 136] width 4 height 7
click at [212, 222] on span "ACoS" at bounding box center [214, 223] width 29 height 6
click at [368, 140] on input "*" at bounding box center [360, 136] width 15 height 6
click at [353, 143] on div "%" at bounding box center [344, 137] width 18 height 12
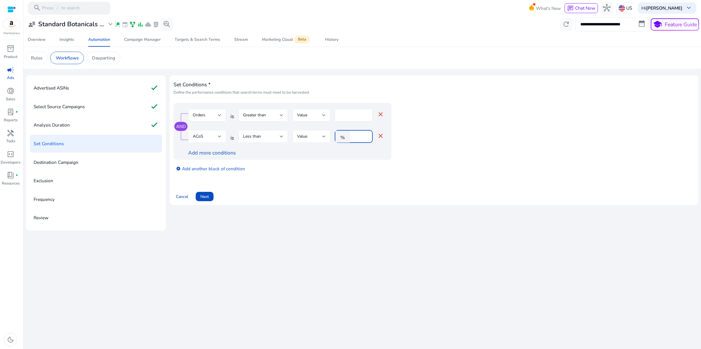
type input "**"
click at [314, 201] on div "Set Conditions * Define the performance conditions that search terms must meet …" at bounding box center [433, 140] width 521 height 122
click at [209, 200] on span "Next" at bounding box center [204, 197] width 8 height 6
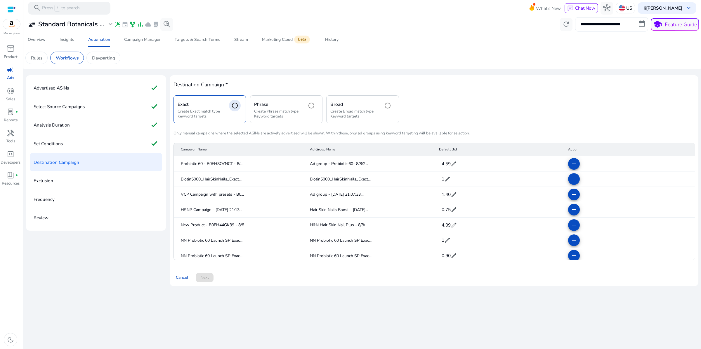
scroll to position [11, 0]
click at [457, 167] on span "edit" at bounding box center [453, 164] width 6 height 6
click at [447, 168] on input "****" at bounding box center [447, 163] width 15 height 9
click at [445, 168] on input "****" at bounding box center [447, 163] width 15 height 9
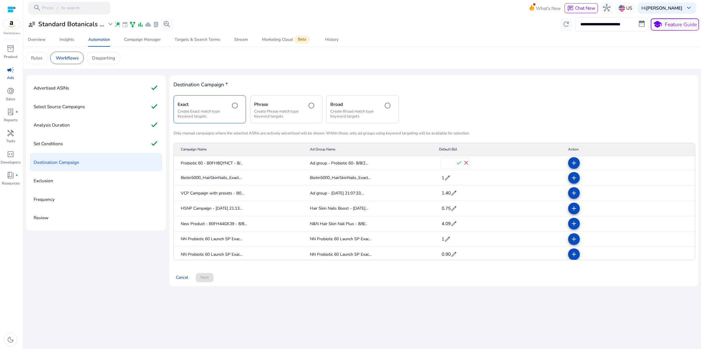
type input "****"
click at [456, 167] on span "check" at bounding box center [458, 163] width 7 height 7
click at [444, 228] on span "4.09" at bounding box center [445, 225] width 9 height 6
drag, startPoint x: 448, startPoint y: 282, endPoint x: 444, endPoint y: 282, distance: 4.1
click at [447, 229] on input "****" at bounding box center [447, 224] width 15 height 9
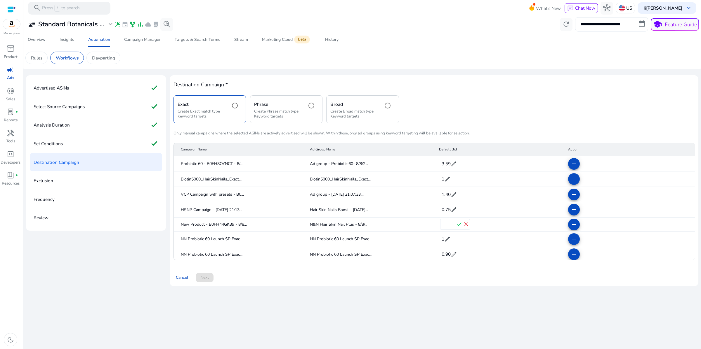
scroll to position [0, 0]
type input "****"
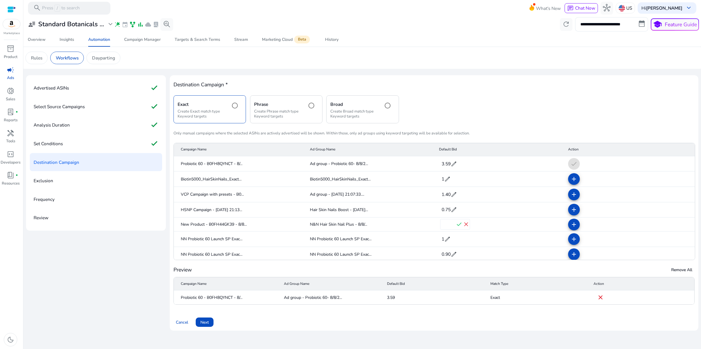
scroll to position [11, 0]
click at [571, 183] on mat-icon "add" at bounding box center [573, 179] width 7 height 7
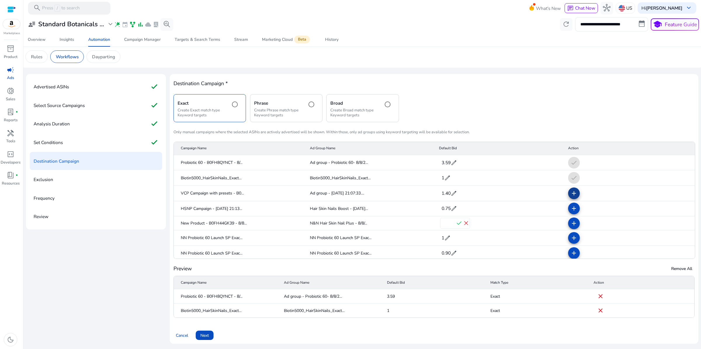
click at [570, 197] on mat-icon "add" at bounding box center [573, 193] width 7 height 7
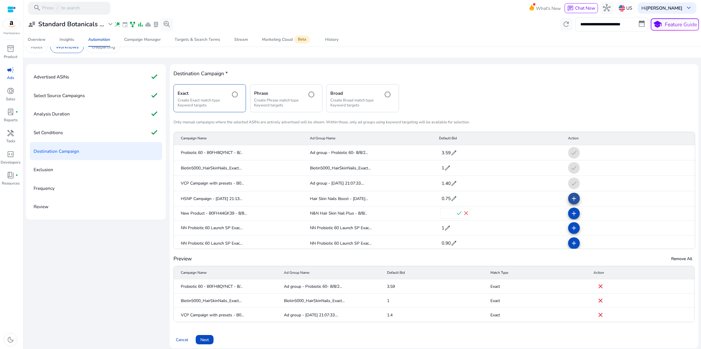
click at [570, 202] on mat-icon "add" at bounding box center [573, 198] width 7 height 7
click at [570, 217] on mat-icon "add" at bounding box center [573, 213] width 7 height 7
click at [570, 232] on mat-icon "add" at bounding box center [573, 228] width 7 height 7
click at [455, 217] on span "check" at bounding box center [458, 213] width 7 height 7
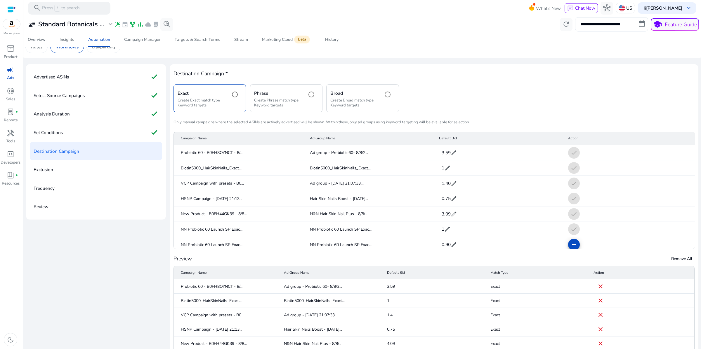
click at [495, 264] on div "Preview Remove All" at bounding box center [433, 258] width 521 height 9
click at [606, 222] on mat-cell "check" at bounding box center [628, 214] width 131 height 15
click at [457, 218] on span "edit" at bounding box center [453, 214] width 6 height 6
click at [465, 217] on span "close" at bounding box center [465, 213] width 7 height 7
click at [457, 218] on span "edit" at bounding box center [453, 214] width 6 height 6
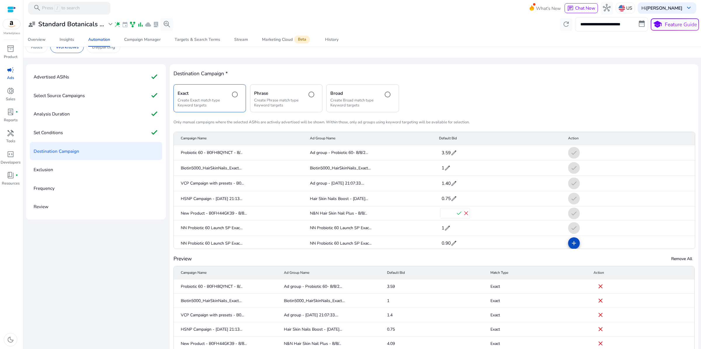
click at [447, 218] on input "****" at bounding box center [447, 213] width 15 height 9
click at [446, 218] on input "****" at bounding box center [447, 213] width 15 height 9
click at [455, 217] on span "check" at bounding box center [458, 213] width 7 height 7
click at [498, 264] on div "Preview Remove All" at bounding box center [433, 258] width 521 height 9
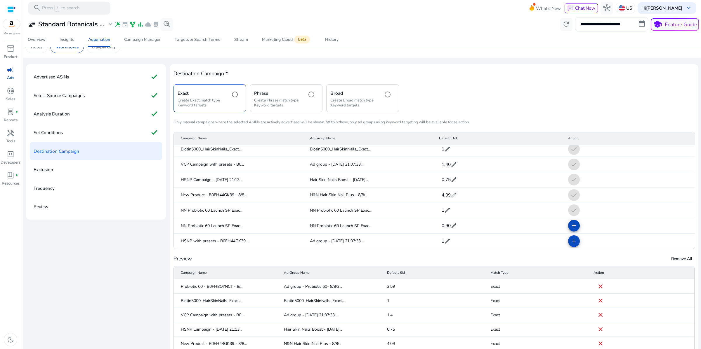
scroll to position [39, 0]
click at [572, 245] on mat-icon "add" at bounding box center [573, 241] width 7 height 7
click at [570, 229] on mat-icon "add" at bounding box center [573, 225] width 7 height 7
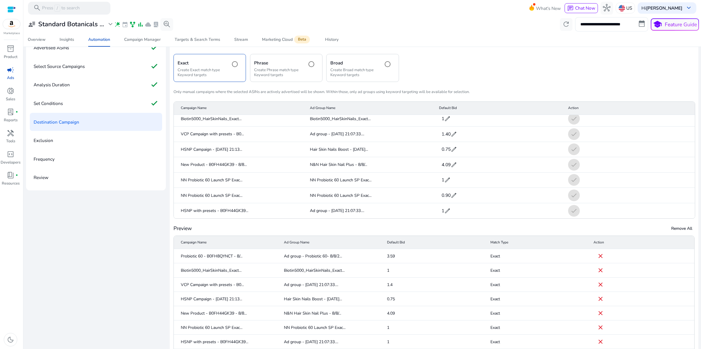
scroll to position [93, 0]
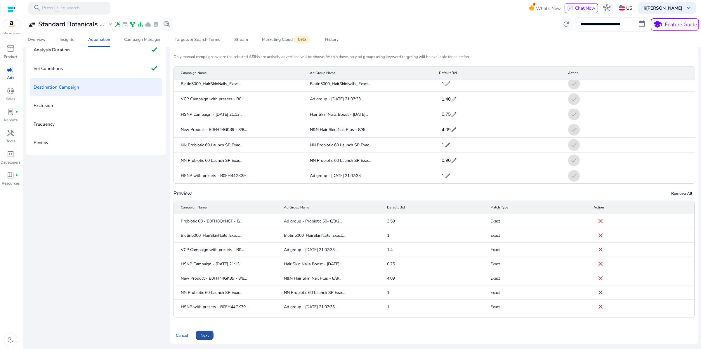
click at [209, 333] on span "Next" at bounding box center [204, 336] width 8 height 6
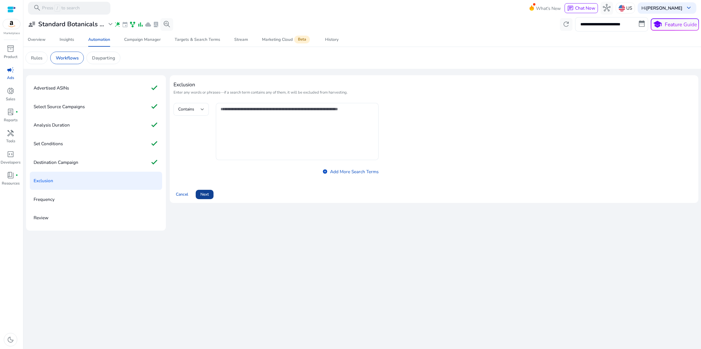
click at [209, 198] on span "Next" at bounding box center [204, 195] width 8 height 6
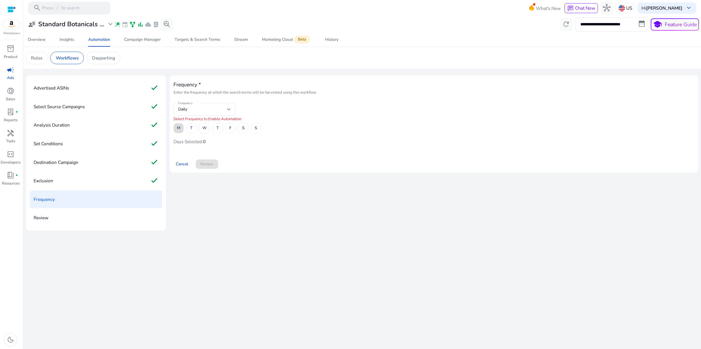
click at [180, 133] on span "M" at bounding box center [178, 128] width 3 height 10
click at [192, 133] on span "T" at bounding box center [191, 128] width 2 height 10
drag, startPoint x: 215, startPoint y: 162, endPoint x: 224, endPoint y: 163, distance: 9.2
click at [207, 133] on span "W" at bounding box center [204, 128] width 4 height 10
click at [219, 133] on span "T" at bounding box center [217, 128] width 2 height 10
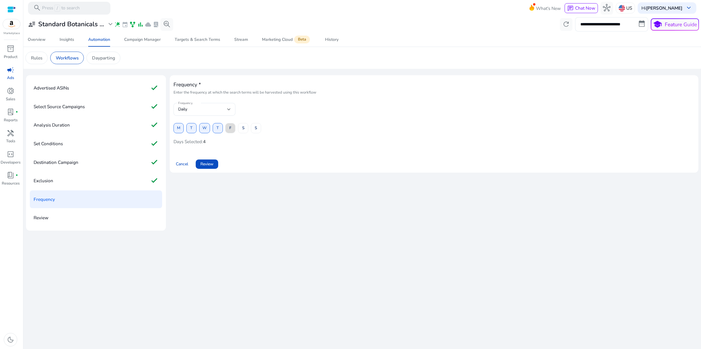
click at [231, 133] on span "F" at bounding box center [230, 128] width 2 height 10
click at [248, 135] on span at bounding box center [243, 128] width 10 height 14
click at [257, 133] on span "S" at bounding box center [256, 128] width 2 height 10
click at [213, 167] on span "Review" at bounding box center [206, 164] width 13 height 6
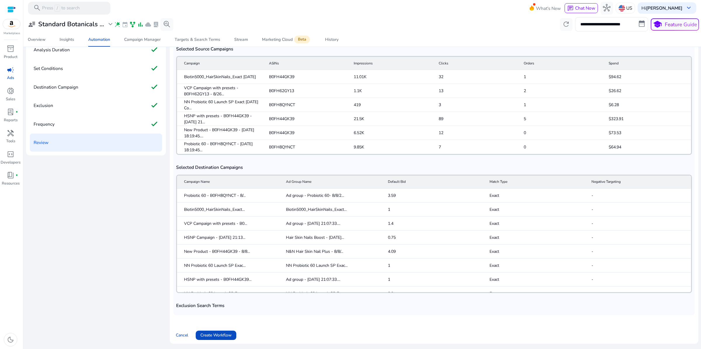
scroll to position [235, 0]
click at [230, 333] on span "Create Workflow" at bounding box center [215, 336] width 31 height 6
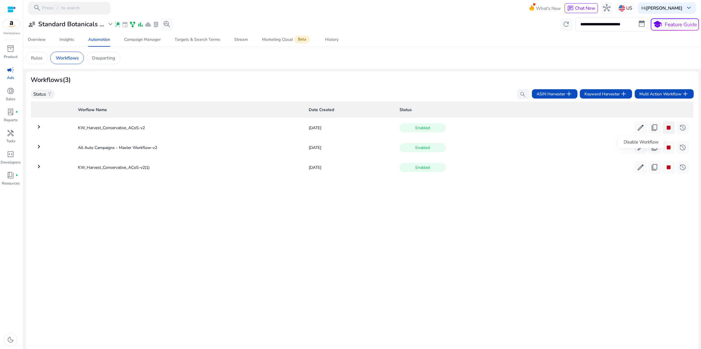
click at [665, 132] on span "stop" at bounding box center [669, 128] width 8 height 8
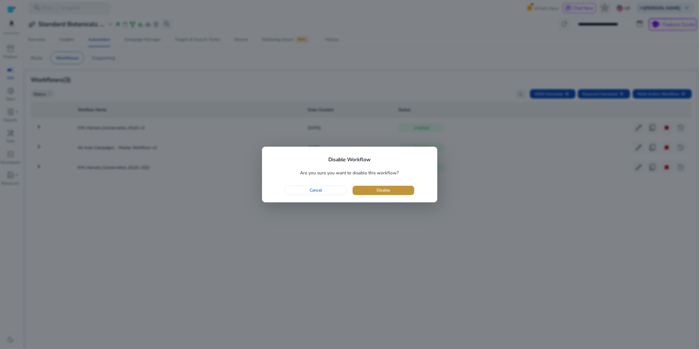
click at [379, 195] on span "button" at bounding box center [383, 191] width 62 height 14
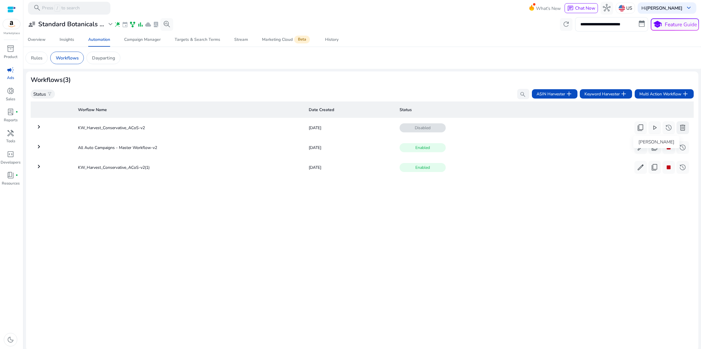
click at [679, 132] on span "delete" at bounding box center [683, 128] width 8 height 8
click at [567, 265] on div "Worflow Name Date Created Status keyboard_arrow_right All Auto Campaigns - Mast…" at bounding box center [362, 222] width 663 height 247
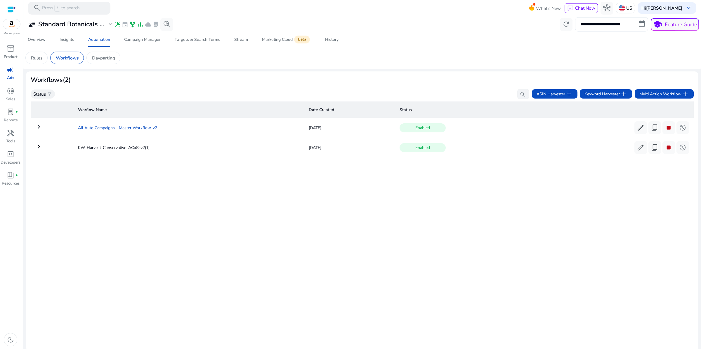
drag, startPoint x: 66, startPoint y: 161, endPoint x: 175, endPoint y: 163, distance: 109.2
click at [175, 135] on td "All Auto Campaigns - Master Workflow-v2" at bounding box center [188, 127] width 231 height 15
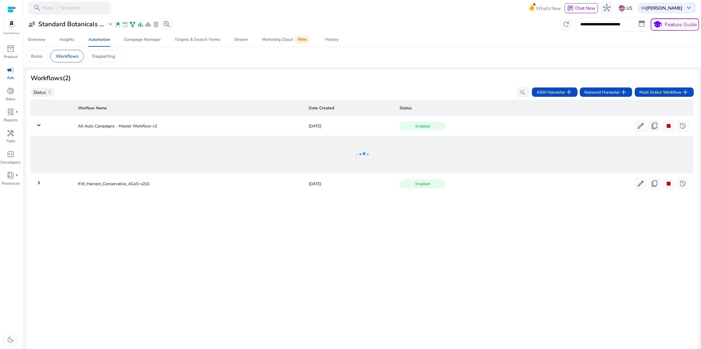
scroll to position [29, 0]
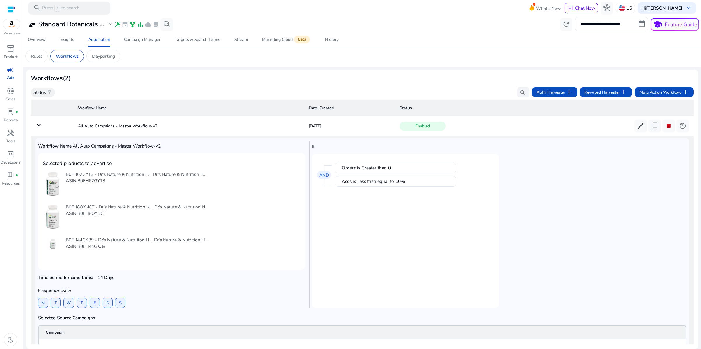
click at [154, 172] on mat-card "Selected products to advertise B0FH62GY13 - Dr's Nature & Nutrition E... Dr's N…" at bounding box center [171, 211] width 267 height 117
drag, startPoint x: 94, startPoint y: 161, endPoint x: 232, endPoint y: 163, distance: 137.8
click at [232, 149] on h5 "Workflow Name: All Auto Campaigns - Master Workflow-v2" at bounding box center [171, 146] width 267 height 5
copy span "All Auto Campaigns - Master Workflow-v2"
click at [406, 260] on mat-card "Orders is Greater than 0 Acos is Less than equal to 60% AND" at bounding box center [405, 231] width 187 height 154
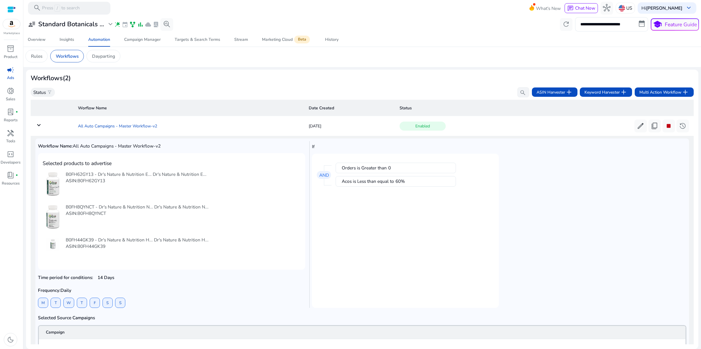
click at [124, 131] on td "All Auto Campaigns - Master Workflow-v2" at bounding box center [188, 126] width 231 height 15
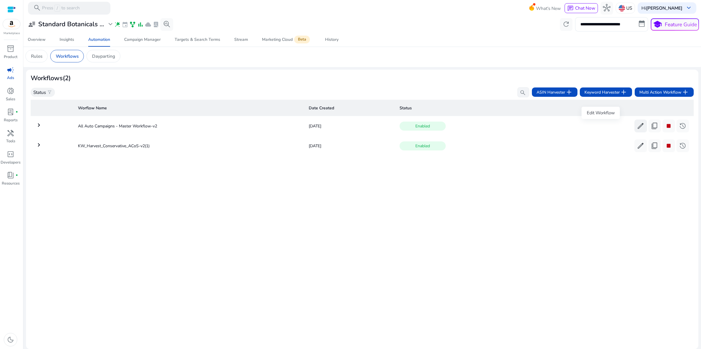
click at [636, 130] on span "edit" at bounding box center [640, 126] width 8 height 8
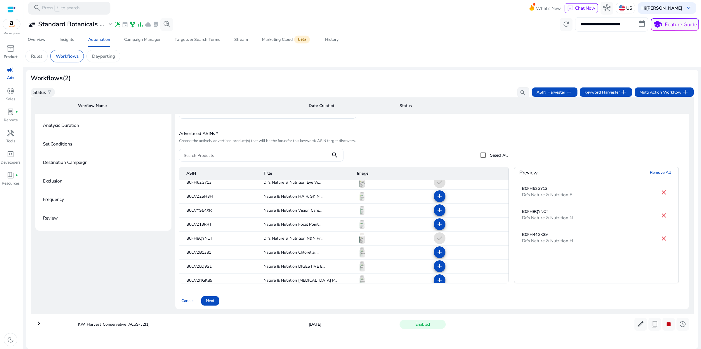
scroll to position [12, 0]
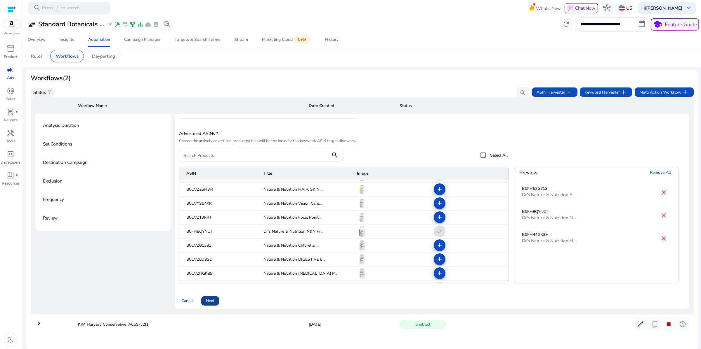
click at [214, 298] on span "Next" at bounding box center [210, 301] width 8 height 6
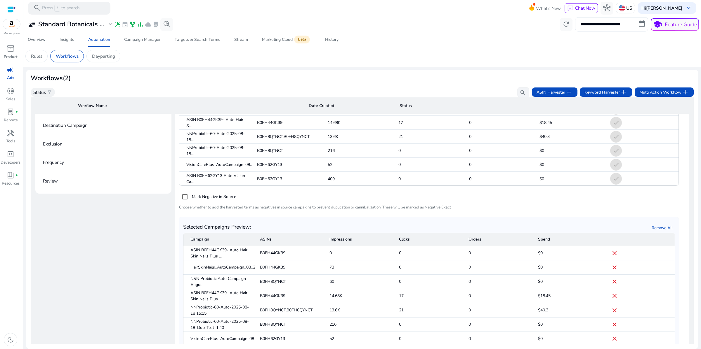
scroll to position [203, 0]
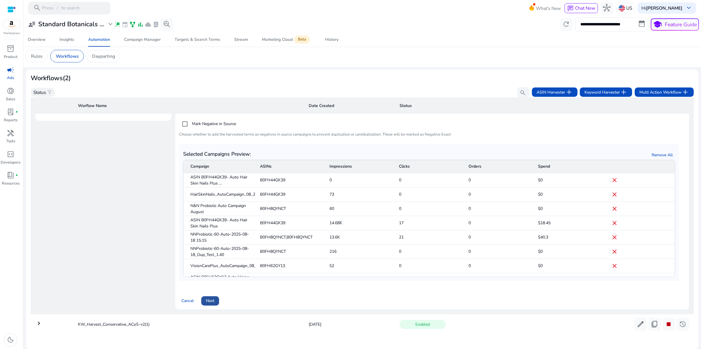
click at [219, 294] on span at bounding box center [210, 301] width 18 height 14
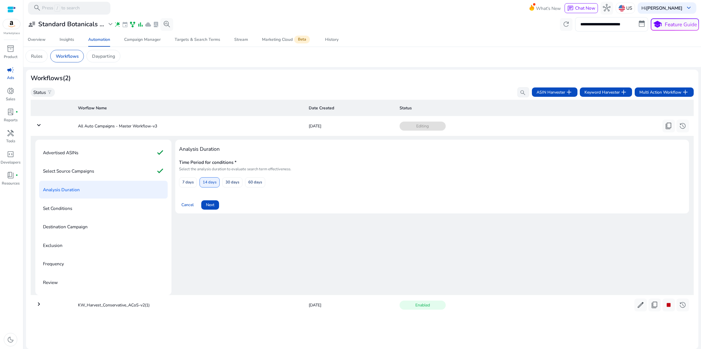
scroll to position [53, 0]
click at [214, 202] on span "Next" at bounding box center [210, 205] width 8 height 6
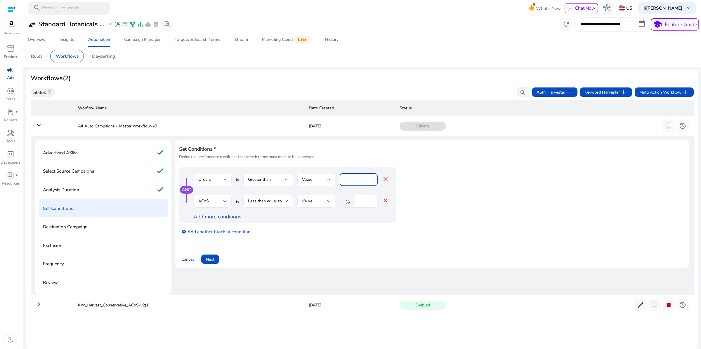
click at [359, 177] on input "*" at bounding box center [358, 180] width 29 height 6
type input "*"
click at [370, 198] on input "**" at bounding box center [365, 201] width 15 height 6
type input "*"
type input "**"
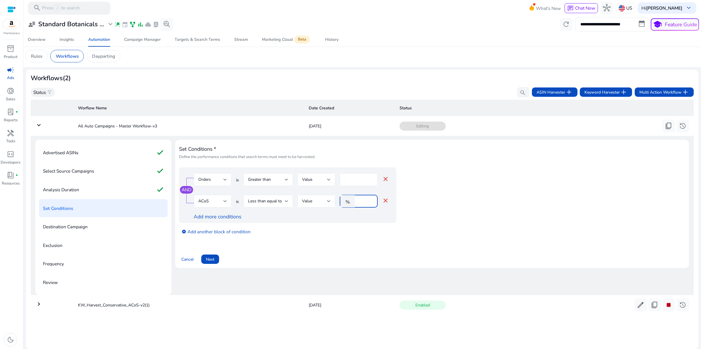
click at [377, 227] on div "Set Conditions * Define the performance conditions that search terms must meet …" at bounding box center [432, 204] width 506 height 121
click at [219, 253] on span at bounding box center [210, 260] width 18 height 14
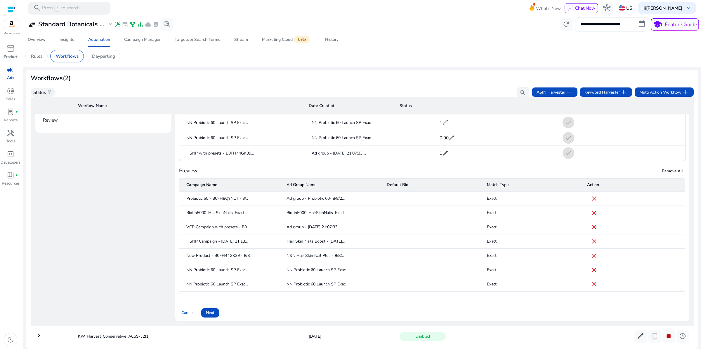
scroll to position [203, 0]
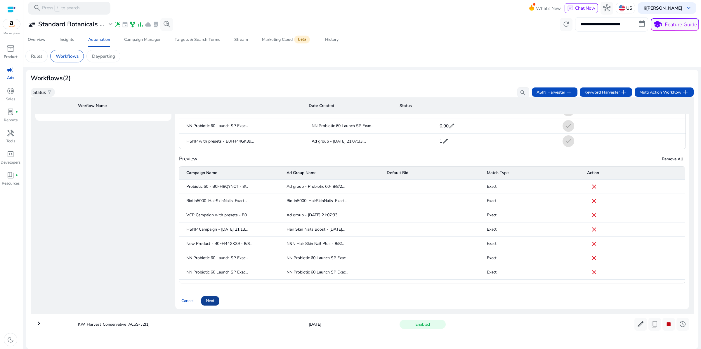
click at [214, 298] on span "Next" at bounding box center [210, 301] width 8 height 6
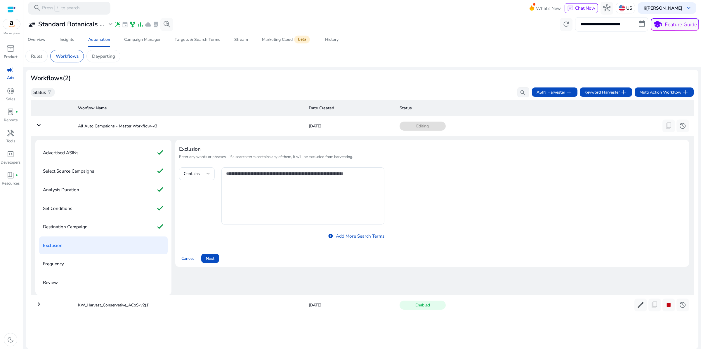
scroll to position [53, 0]
click at [214, 256] on span "Next" at bounding box center [210, 259] width 8 height 6
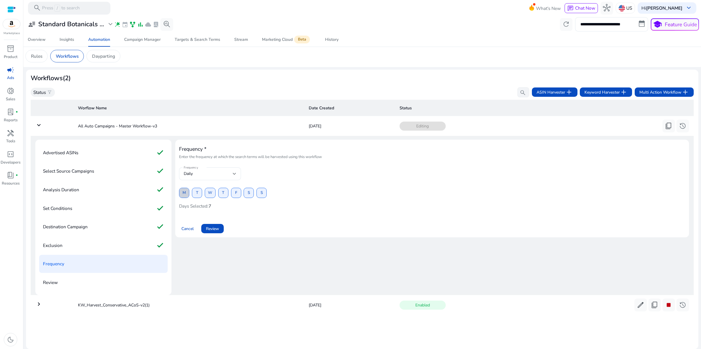
click at [186, 188] on span "M" at bounding box center [183, 193] width 3 height 10
click at [202, 186] on span at bounding box center [197, 193] width 10 height 14
click at [212, 188] on span "W" at bounding box center [210, 193] width 4 height 10
click at [224, 188] on span "T" at bounding box center [223, 193] width 2 height 10
drag, startPoint x: 248, startPoint y: 165, endPoint x: 266, endPoint y: 165, distance: 18.1
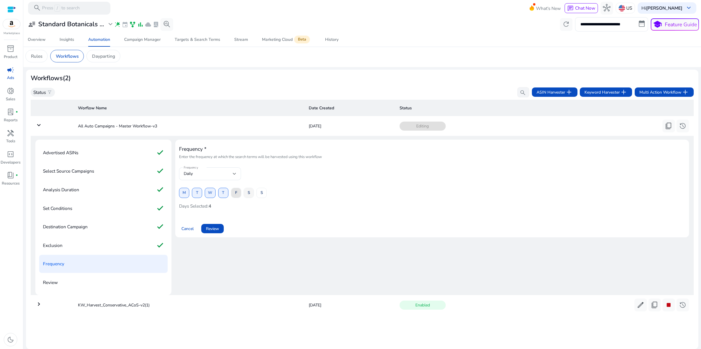
click at [241, 186] on span at bounding box center [236, 193] width 10 height 14
click at [253, 186] on span at bounding box center [249, 193] width 10 height 14
click at [263, 188] on span "S" at bounding box center [261, 193] width 2 height 10
click at [219, 226] on span "Review" at bounding box center [212, 229] width 13 height 6
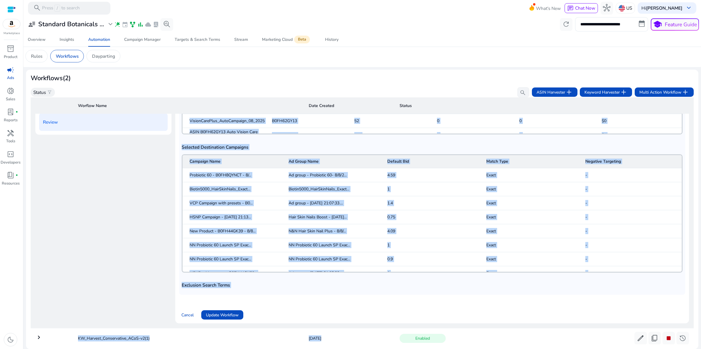
scroll to position [203, 0]
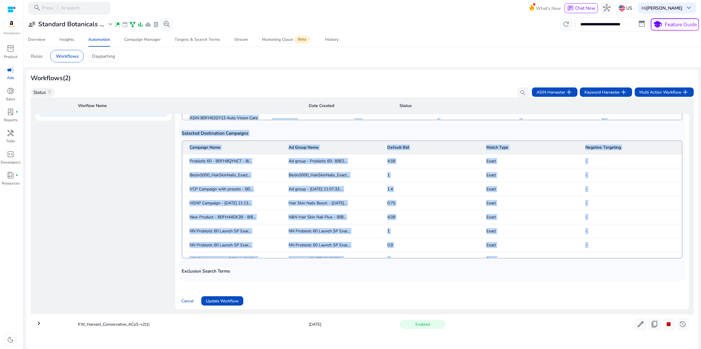
drag, startPoint x: 187, startPoint y: 164, endPoint x: 639, endPoint y: 212, distance: 454.5
click at [639, 212] on div "Overview of Workflow Creations Workflow Name: All Auto Campaigns - Master Workf…" at bounding box center [432, 40] width 506 height 487
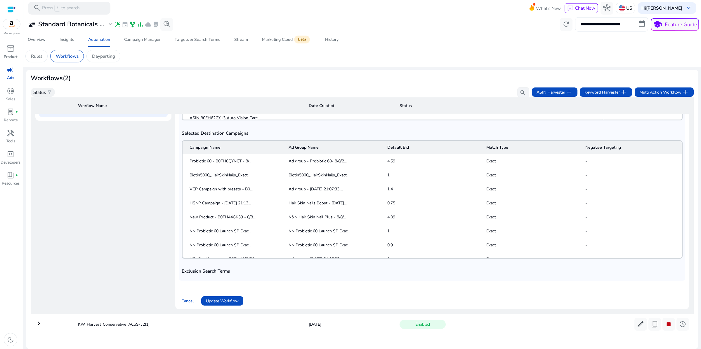
click at [72, 247] on div "Advertised ASINs check Select Source Campaigns check Analysis Duration check Se…" at bounding box center [361, 139] width 653 height 349
click at [229, 298] on span "Update Workflow" at bounding box center [222, 301] width 33 height 6
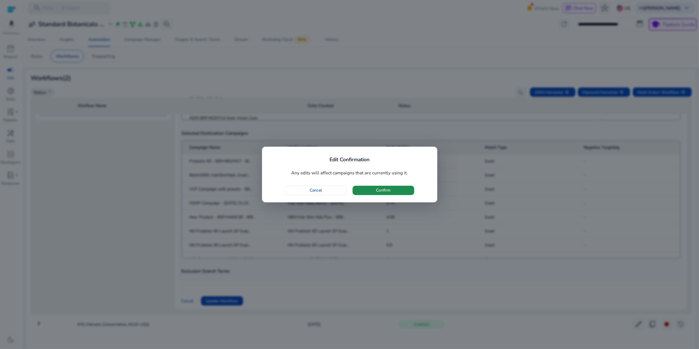
click at [389, 194] on span "Confirm" at bounding box center [383, 190] width 15 height 6
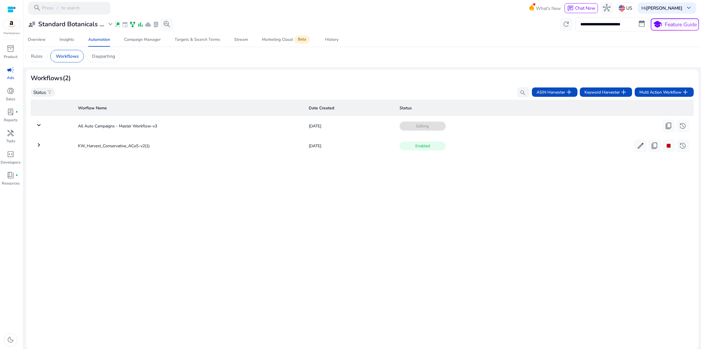
scroll to position [0, 0]
click at [679, 130] on span "delete" at bounding box center [683, 126] width 8 height 8
click at [487, 261] on div "Worflow Name Date Created Status keyboard_arrow_right KW_Harvest_Conservative_A…" at bounding box center [362, 221] width 663 height 247
click at [114, 154] on td "All Auto Campaigns - Master Workflow-v3" at bounding box center [188, 145] width 231 height 15
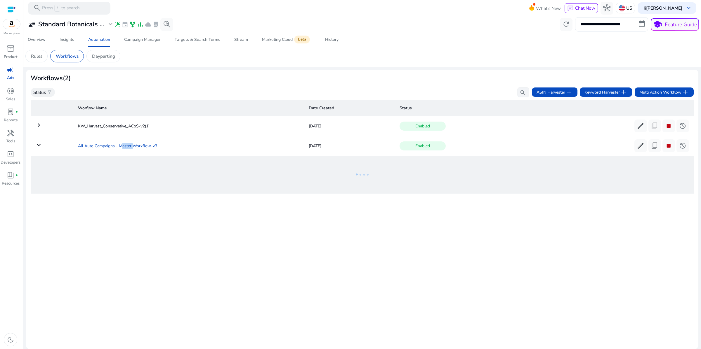
click at [114, 154] on td "All Auto Campaigns - Master Workflow-v3" at bounding box center [188, 145] width 231 height 15
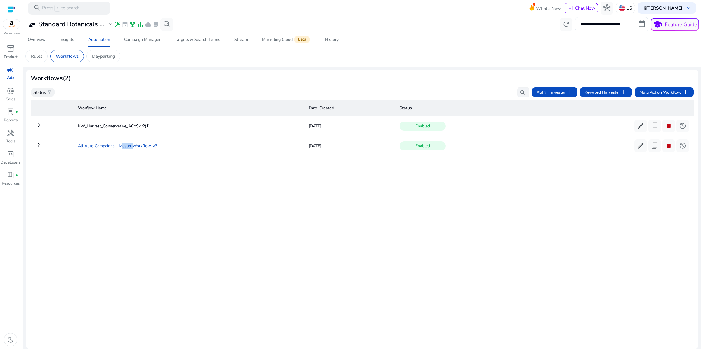
click at [114, 154] on td "All Auto Campaigns - Master Workflow-v3" at bounding box center [188, 145] width 231 height 15
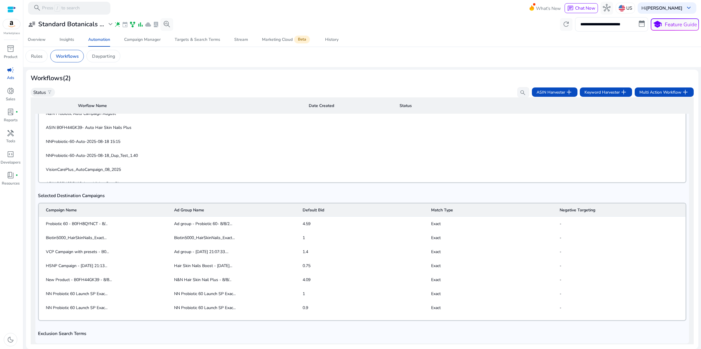
scroll to position [364, 0]
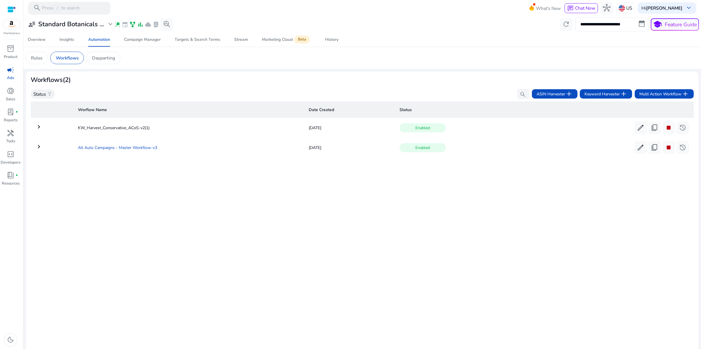
click at [115, 155] on td "All Auto Campaigns - Master Workflow-v3" at bounding box center [188, 147] width 231 height 15
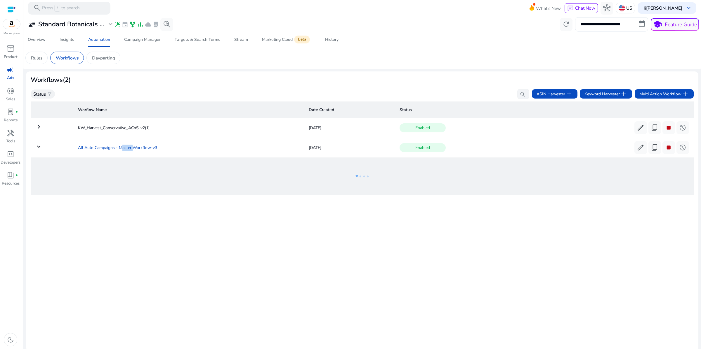
click at [115, 155] on td "All Auto Campaigns - Master Workflow-v3" at bounding box center [188, 147] width 231 height 15
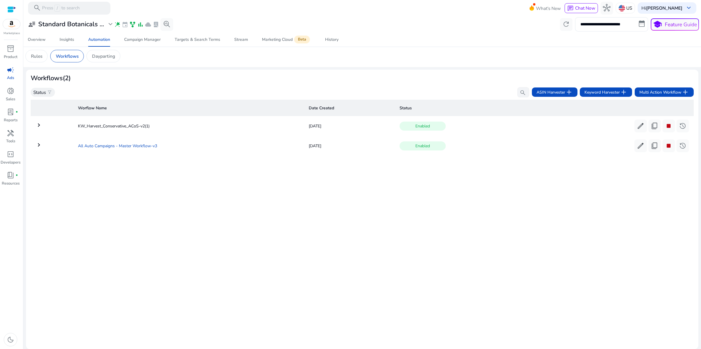
click at [93, 154] on td "All Auto Campaigns - Master Workflow-v3" at bounding box center [188, 145] width 231 height 15
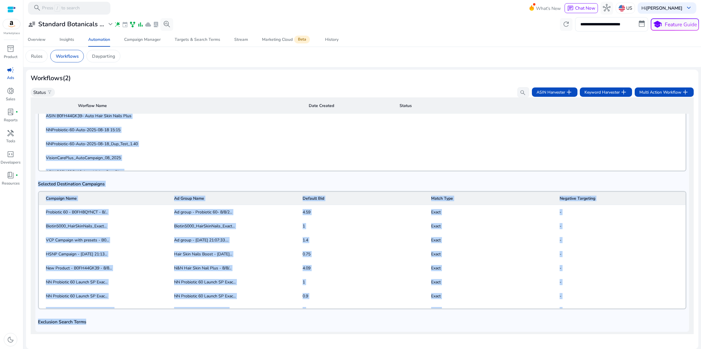
scroll to position [364, 0]
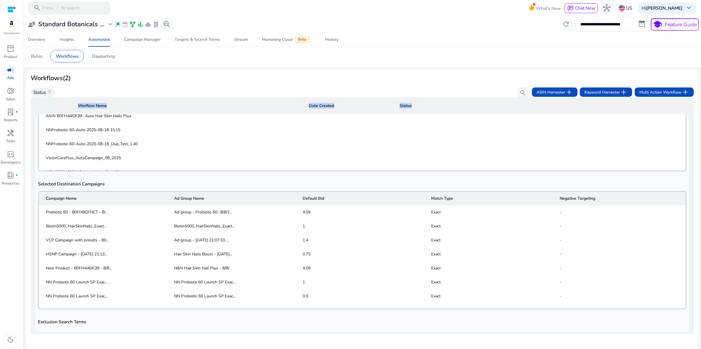
drag, startPoint x: 41, startPoint y: 135, endPoint x: 437, endPoint y: 349, distance: 450.0
click at [437, 349] on mat-sidenav-content "**********" at bounding box center [361, 174] width 677 height 349
copy table "Worflow Name Date Created Status keyboard_arrow_right KW_Harvest_Conservative_A…"
